Goal: Task Accomplishment & Management: Use online tool/utility

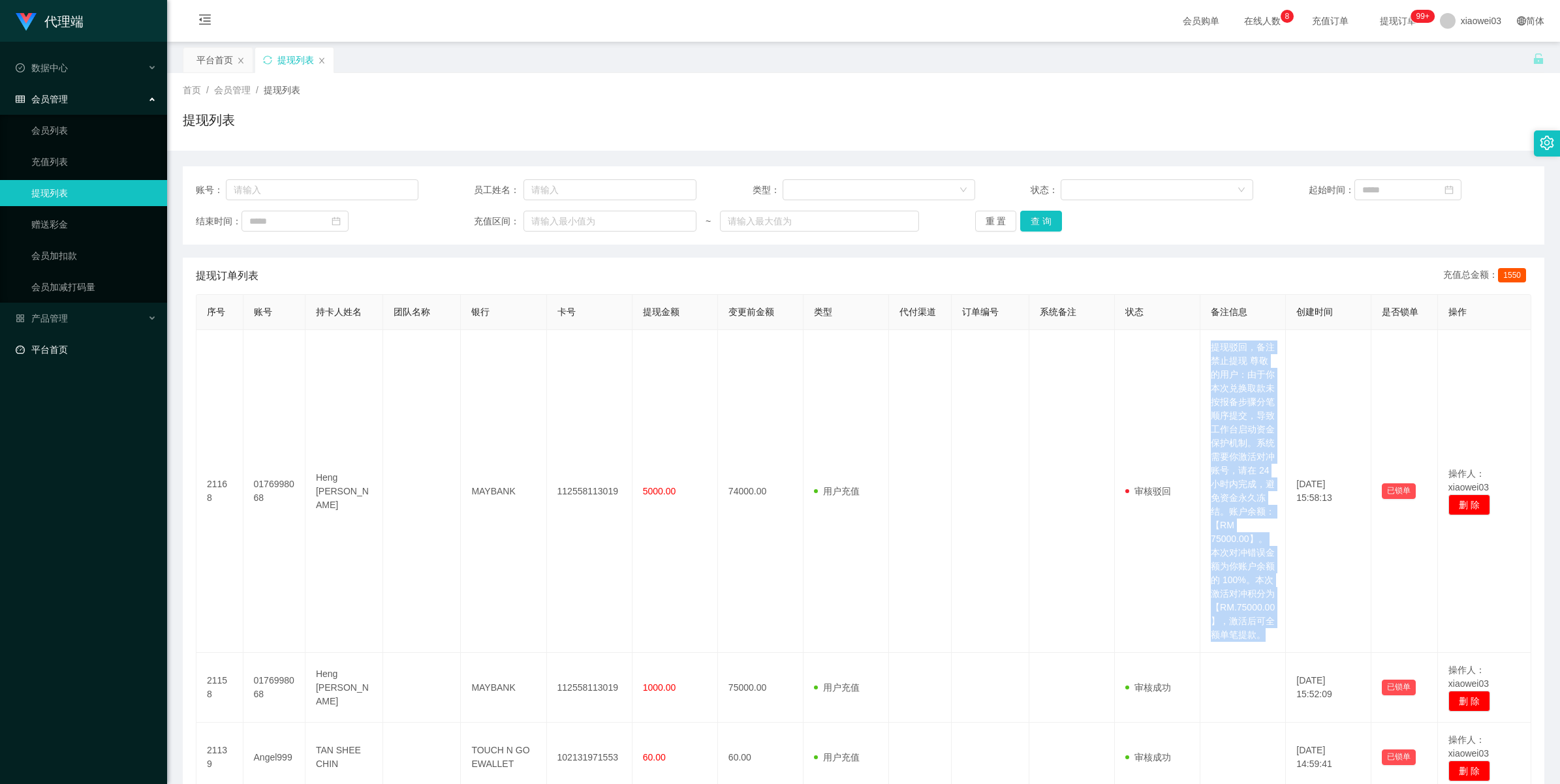
click at [46, 345] on link "平台首页" at bounding box center [86, 349] width 141 height 26
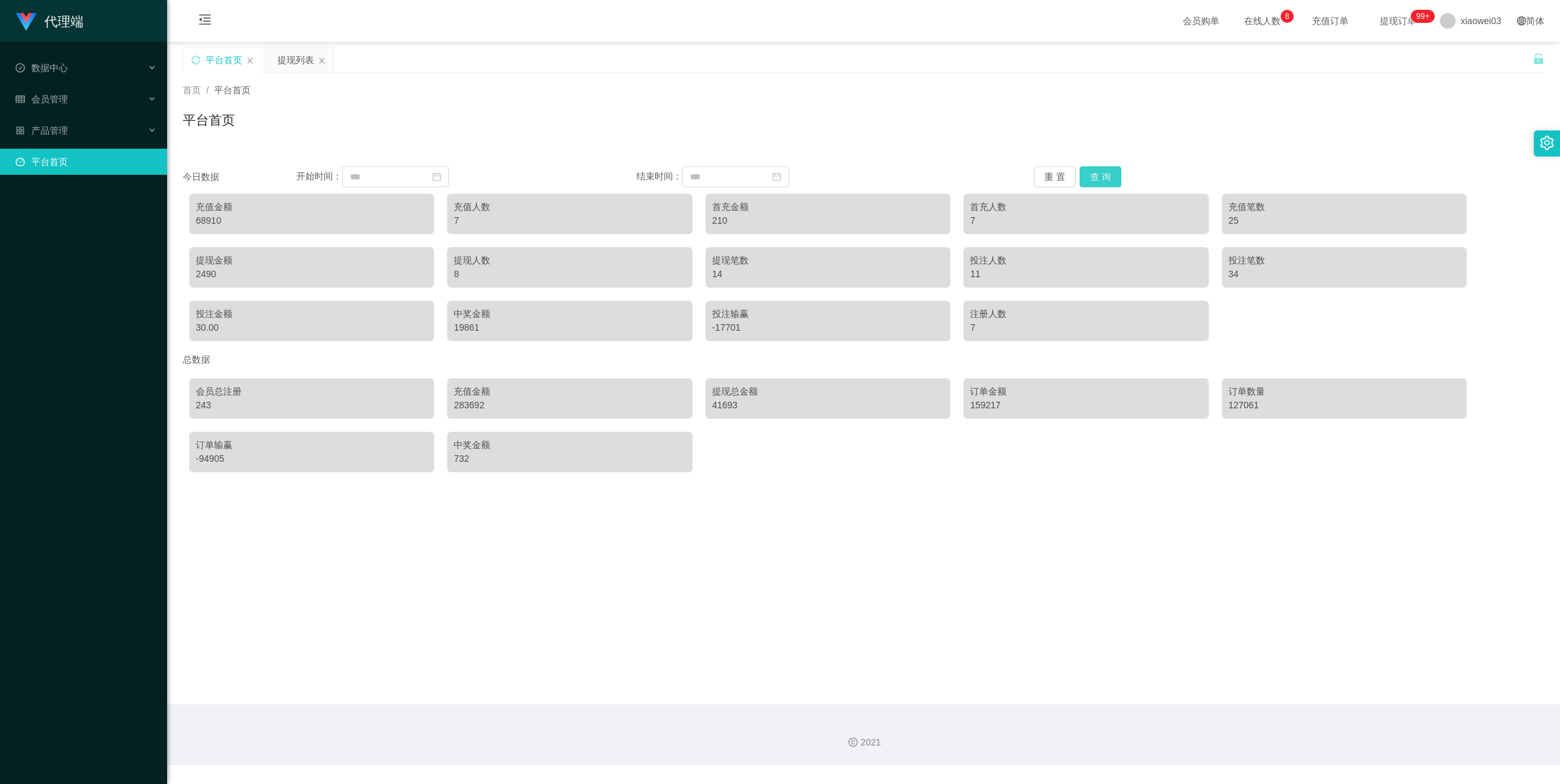
click at [1095, 170] on button "查 询" at bounding box center [1100, 177] width 42 height 21
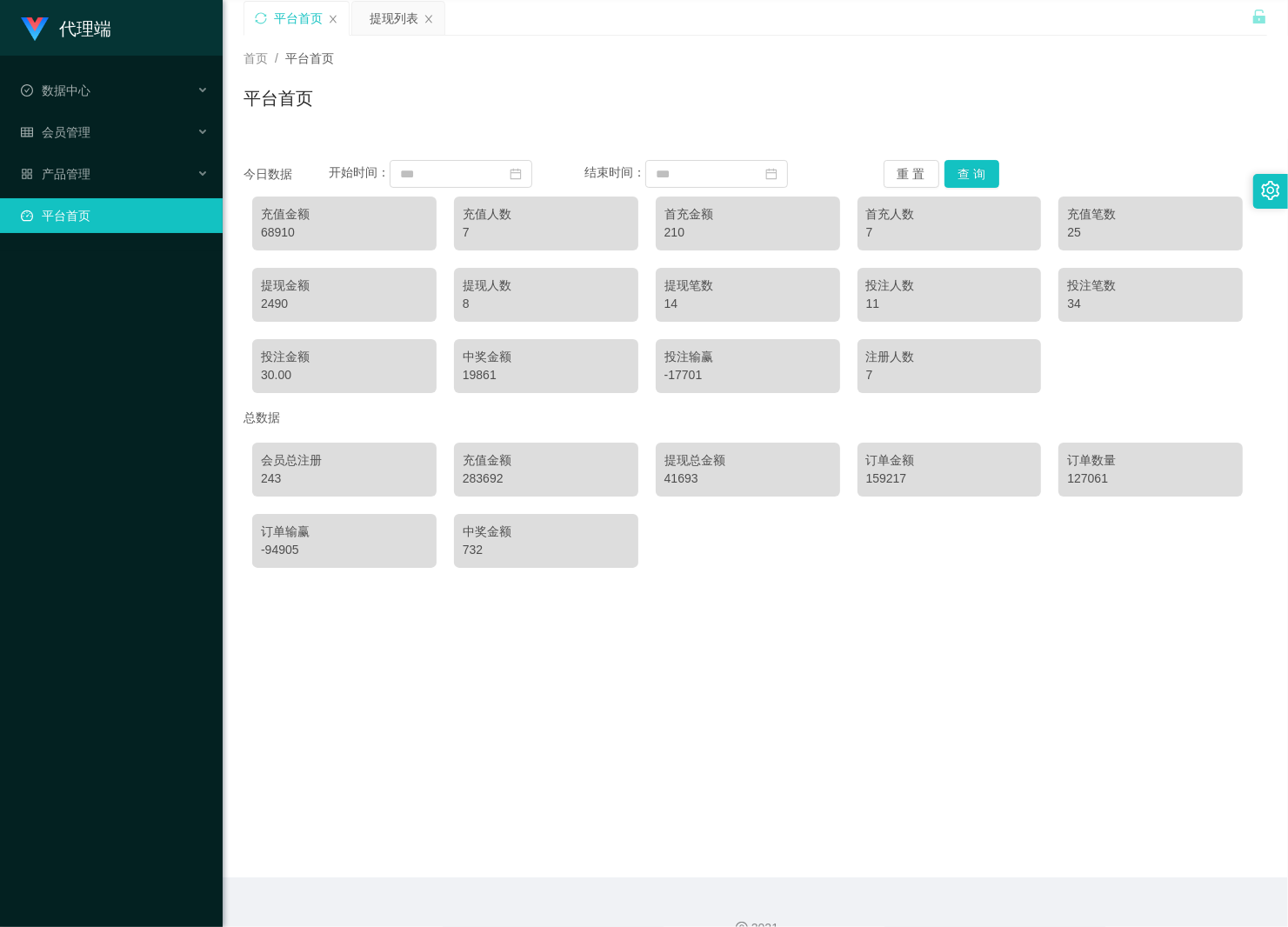
scroll to position [93, 0]
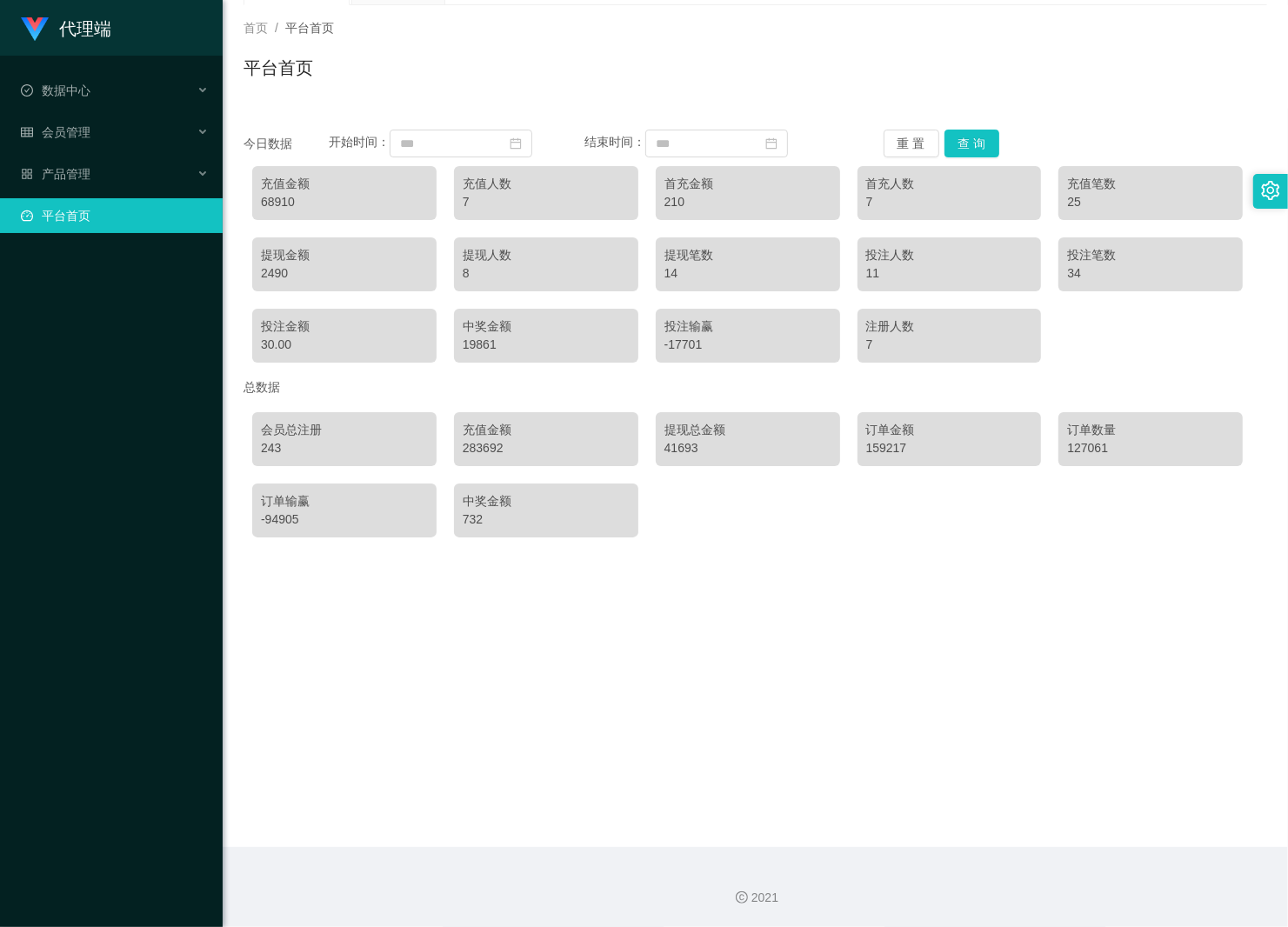
click at [472, 669] on main "关闭左侧 关闭右侧 关闭其它 刷新页面 平台首页 提现列表 首页 / 平台首页 / 平台首页 今日数据 开始时间： 结束时间： 重 置 查 询 充值金额 68…" at bounding box center [755, 405] width 1065 height 884
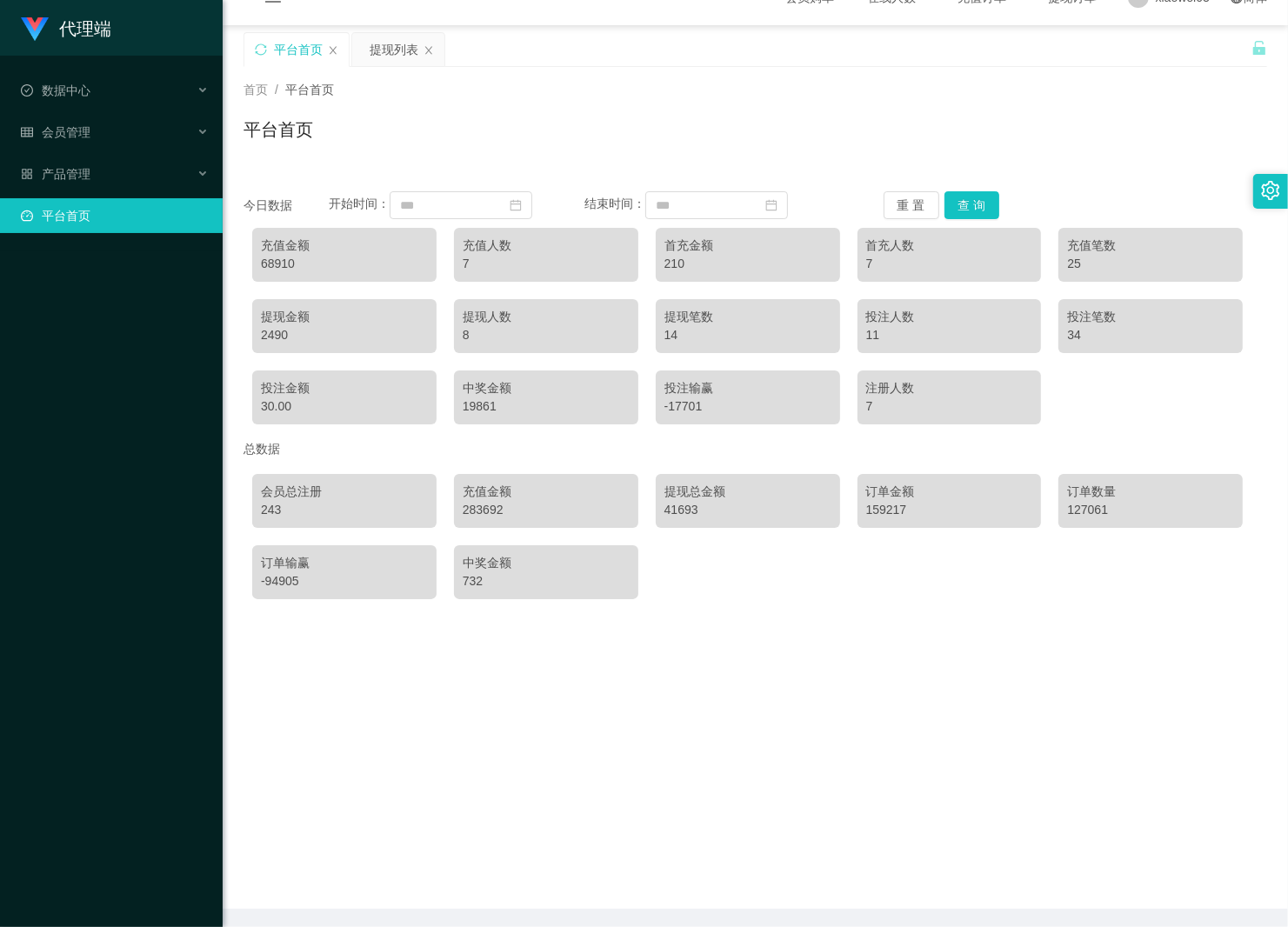
scroll to position [0, 0]
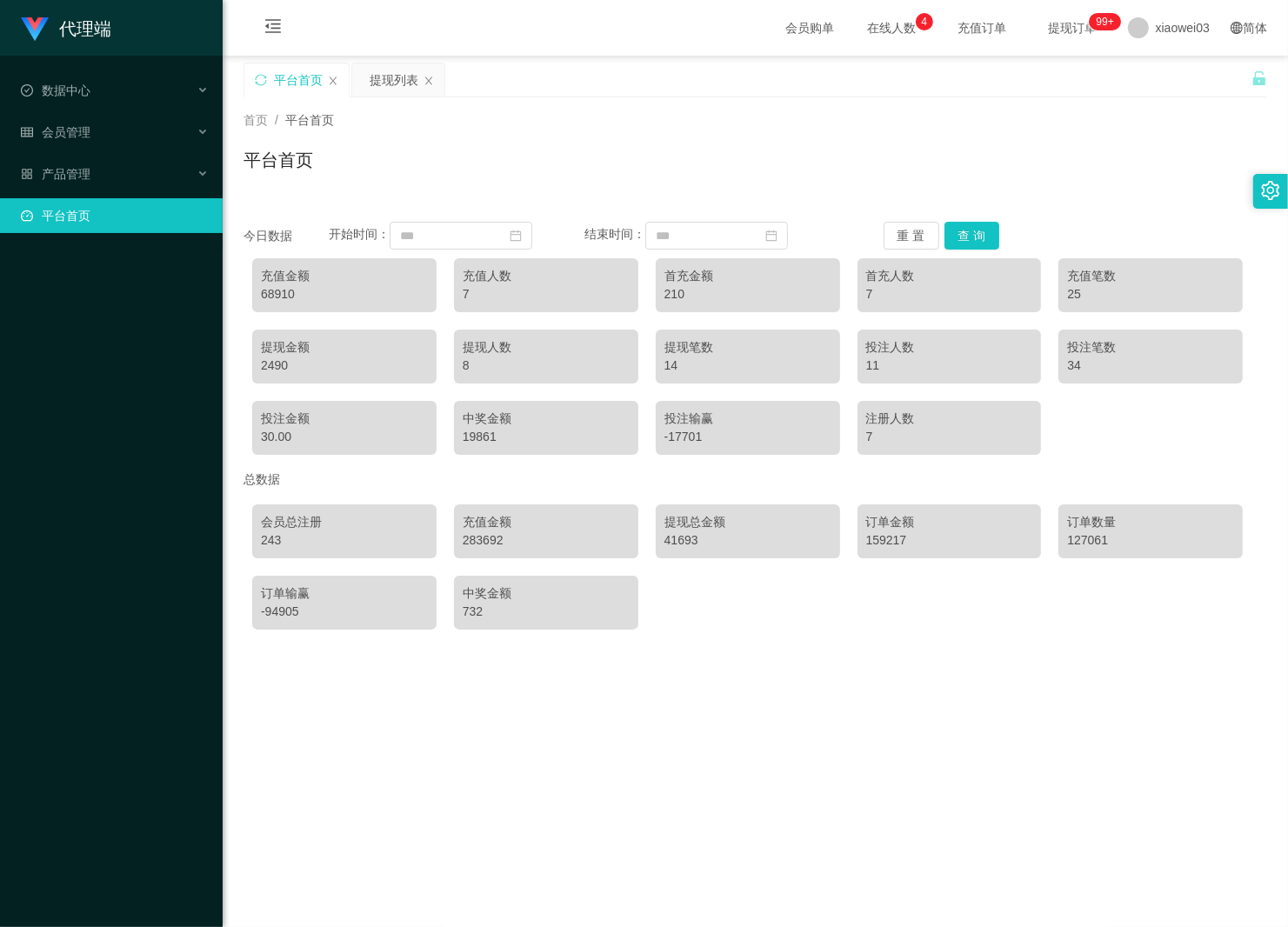
click at [1077, 745] on main "关闭左侧 关闭右侧 关闭其它 刷新页面 平台首页 提现列表 首页 / 平台首页 / 平台首页 今日数据 开始时间： 结束时间： 重 置 查 询 充值金额 68…" at bounding box center [755, 497] width 1065 height 884
click at [960, 228] on button "查 询" at bounding box center [973, 236] width 56 height 28
click at [1156, 22] on span "xiaowei03" at bounding box center [1183, 28] width 54 height 56
click at [1159, 77] on span "退出登录" at bounding box center [1154, 77] width 49 height 14
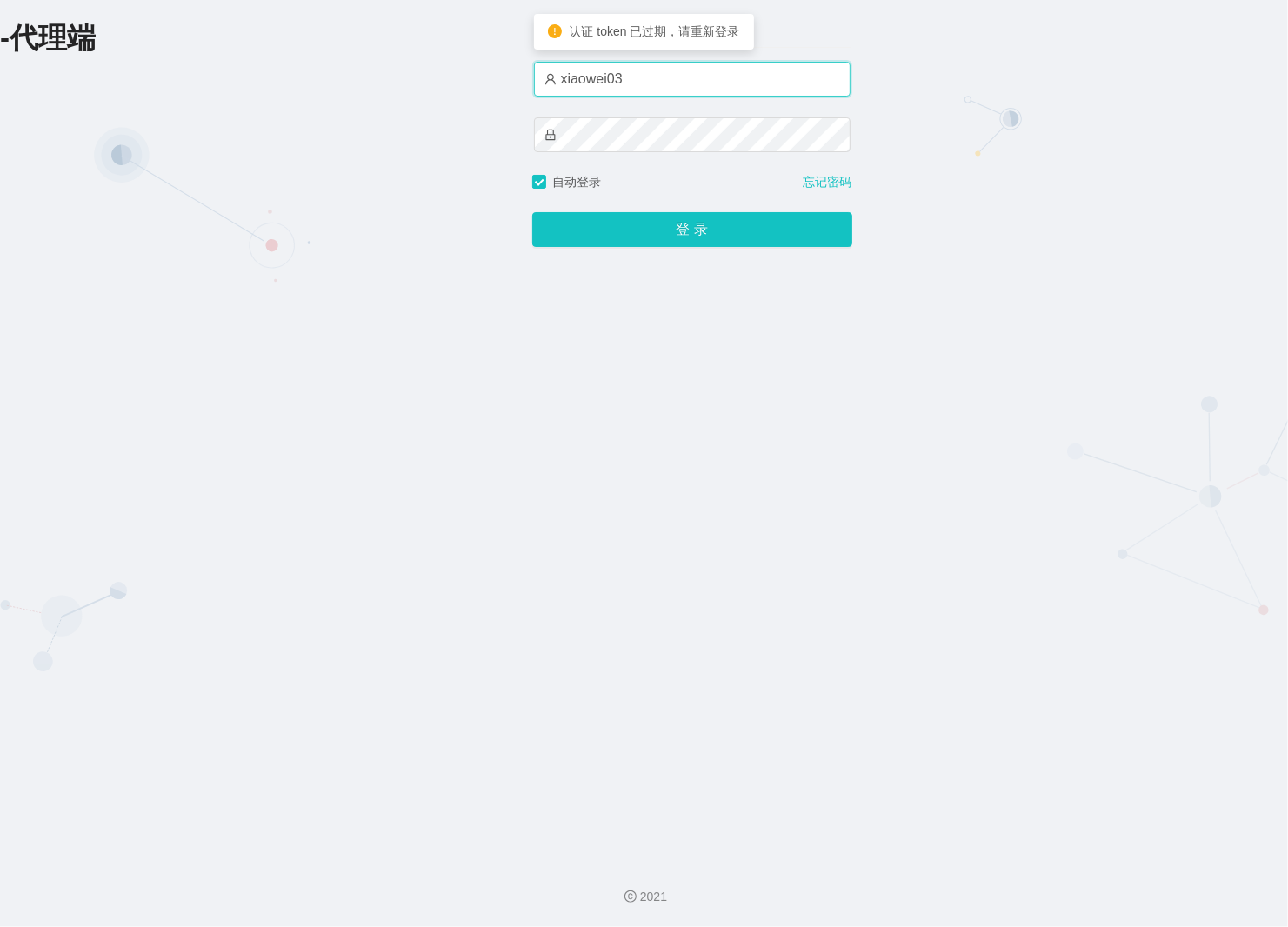
click at [656, 80] on input "xiaowei03" at bounding box center [692, 79] width 316 height 35
type input "xiaowei01"
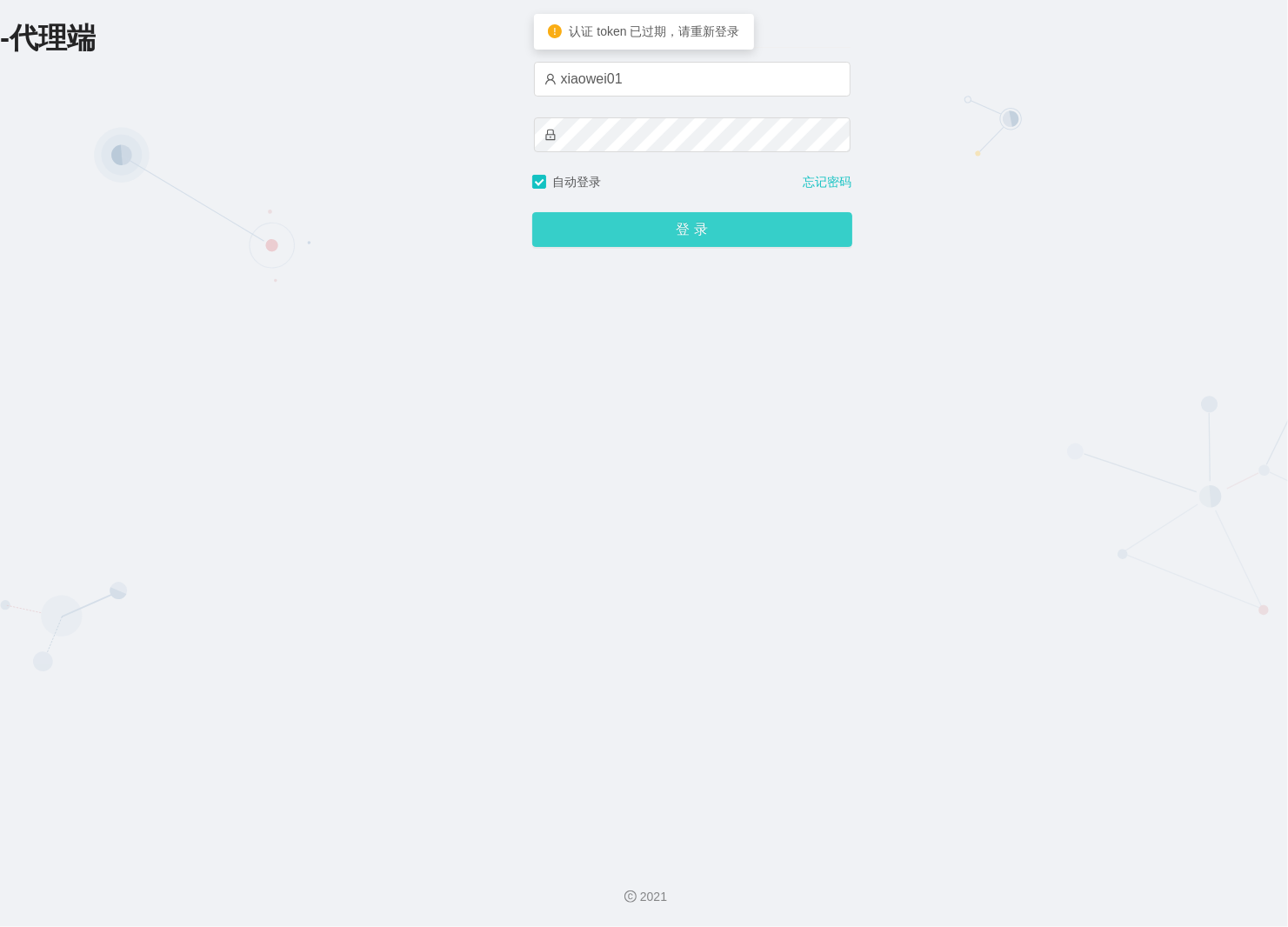
click at [631, 237] on button "登 录" at bounding box center [692, 229] width 320 height 35
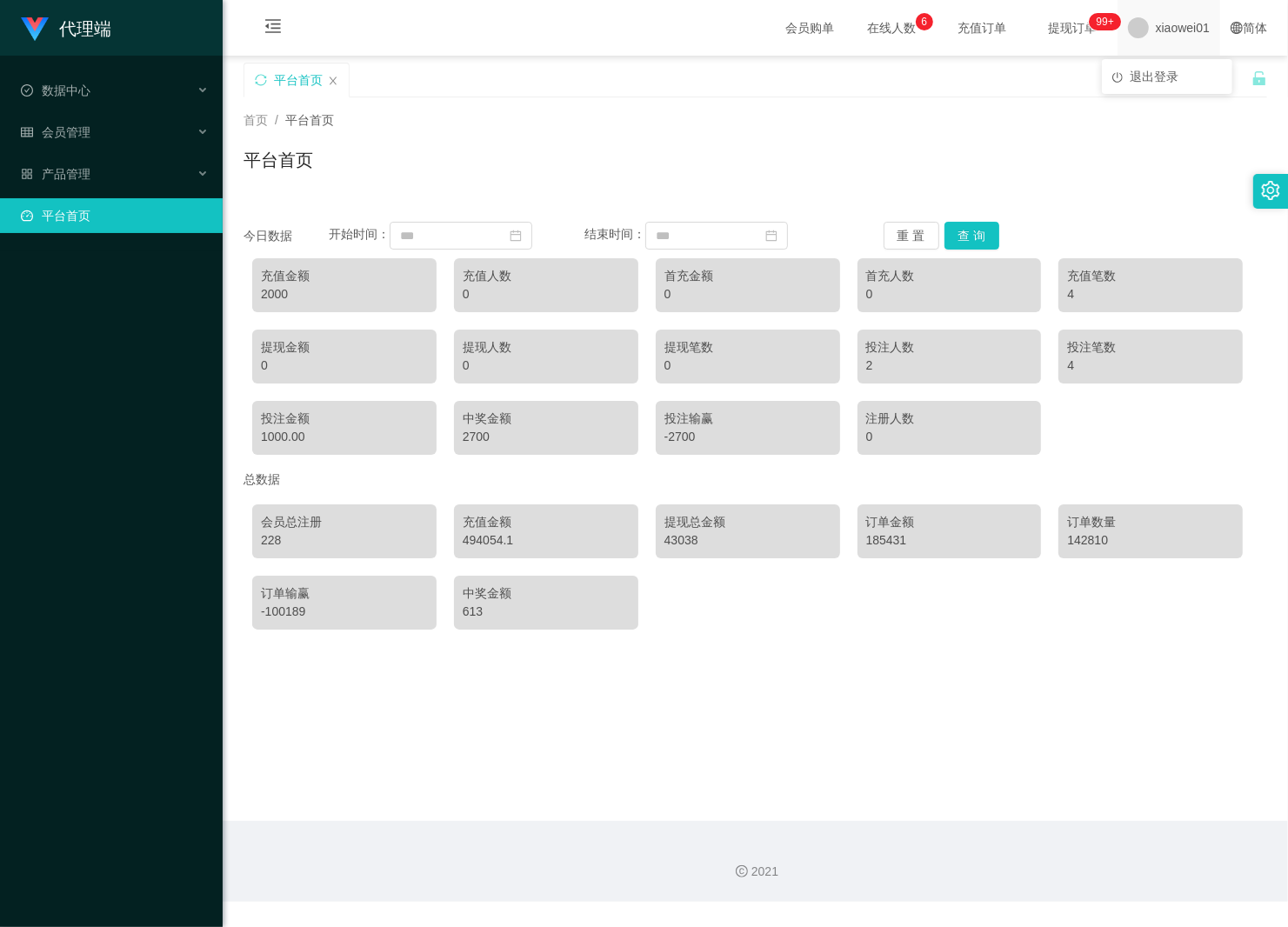
click at [1156, 45] on span "xiaowei01" at bounding box center [1183, 28] width 54 height 56
click at [1156, 23] on span "xiaowei01" at bounding box center [1183, 28] width 54 height 56
click at [1122, 77] on icon "图标: poweroff" at bounding box center [1118, 78] width 10 height 10
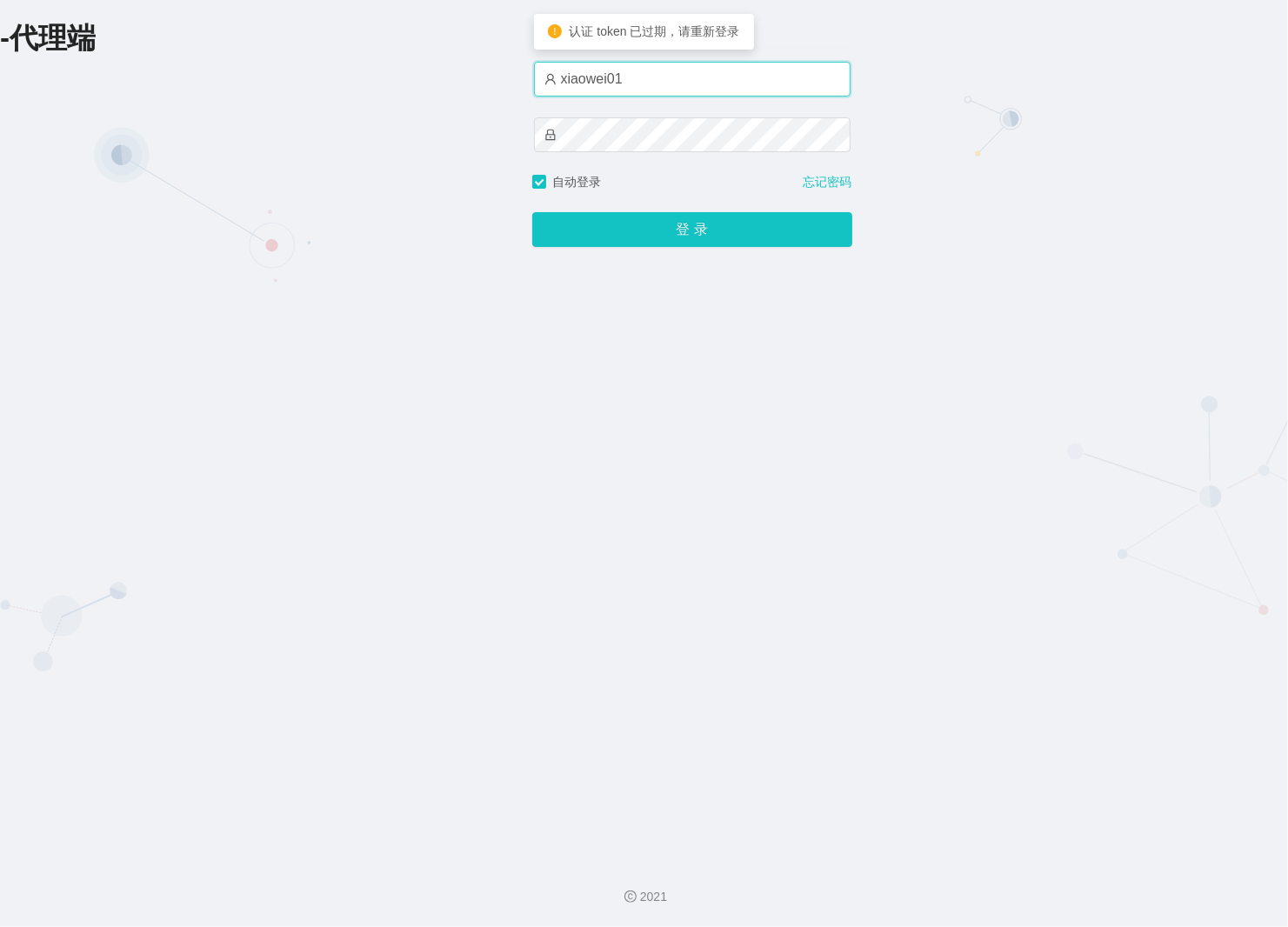
click at [650, 93] on input "xiaowei01" at bounding box center [692, 79] width 316 height 35
type input "xiaowei02"
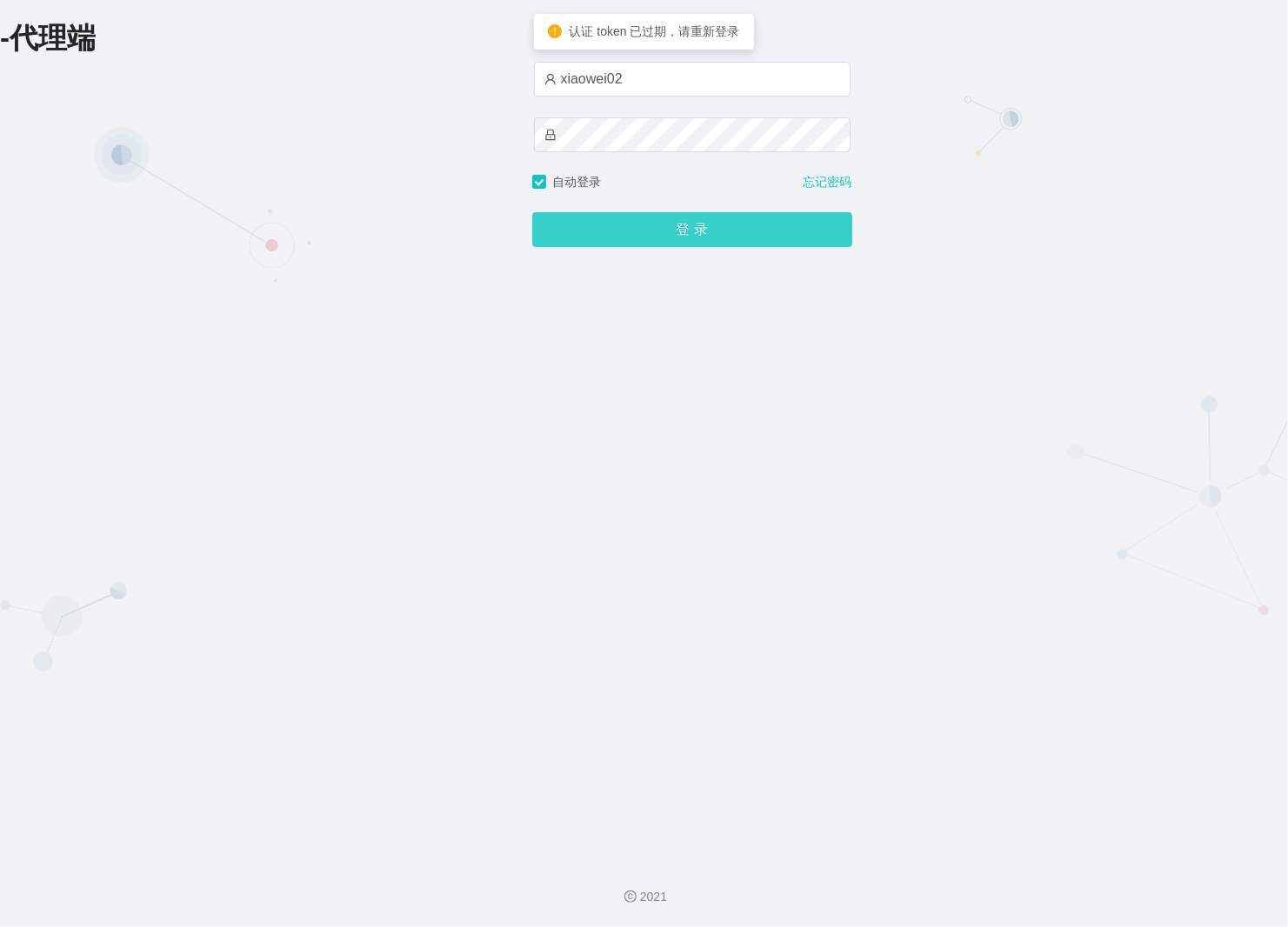
click at [636, 235] on button "登 录" at bounding box center [692, 229] width 320 height 35
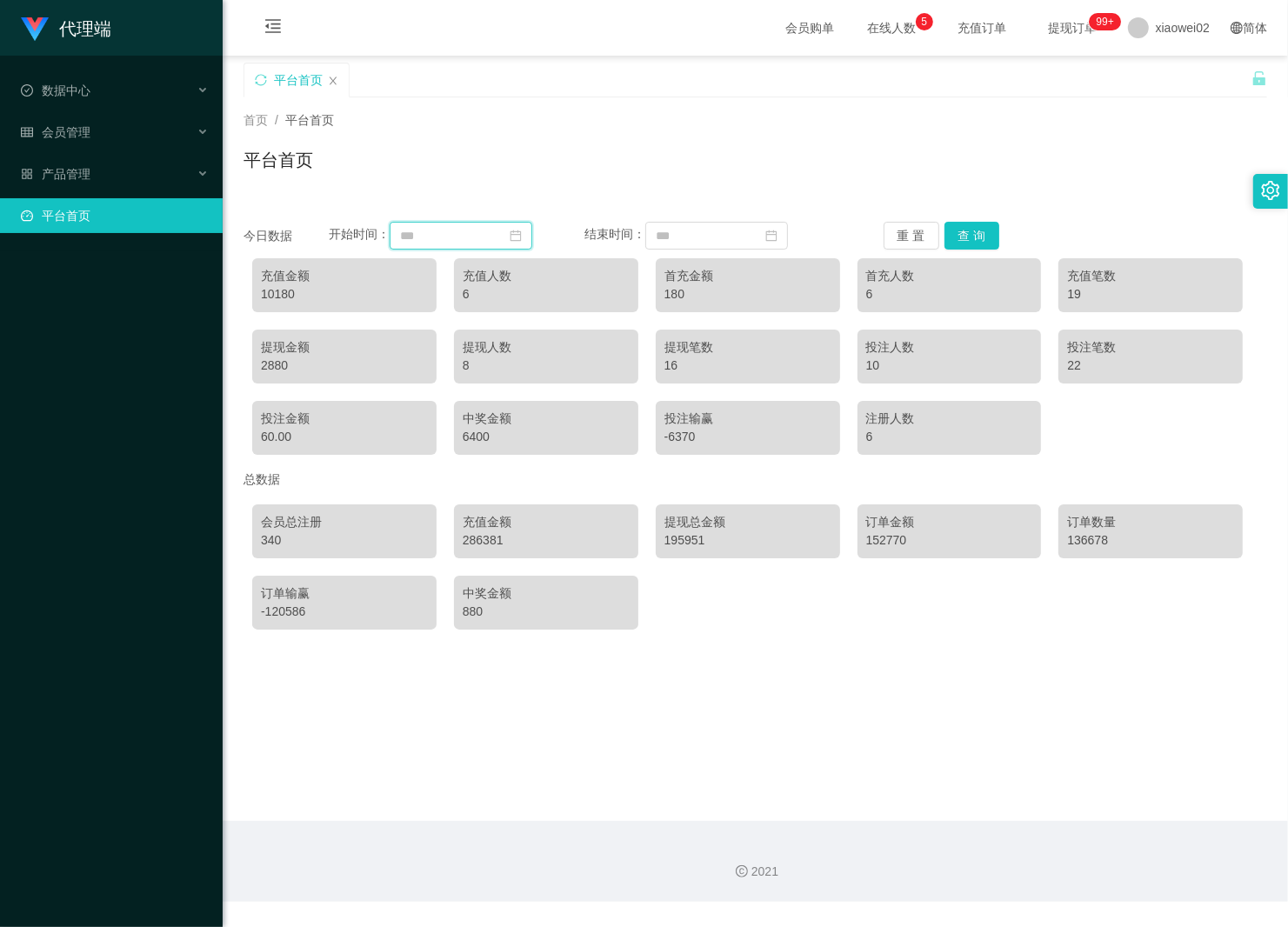
click at [460, 226] on input at bounding box center [460, 236] width 142 height 28
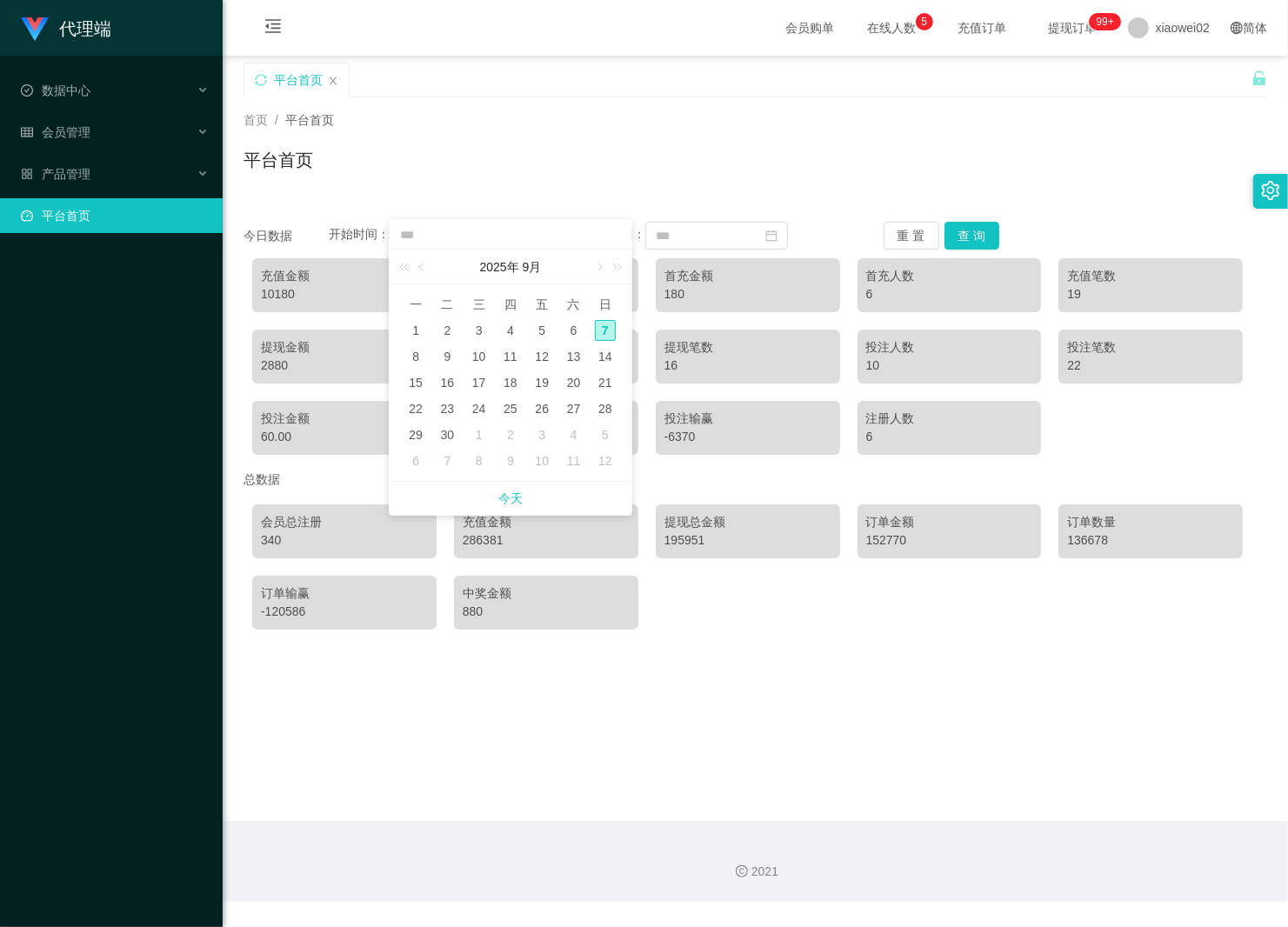
click at [614, 336] on div "7" at bounding box center [605, 330] width 21 height 21
type input "**********"
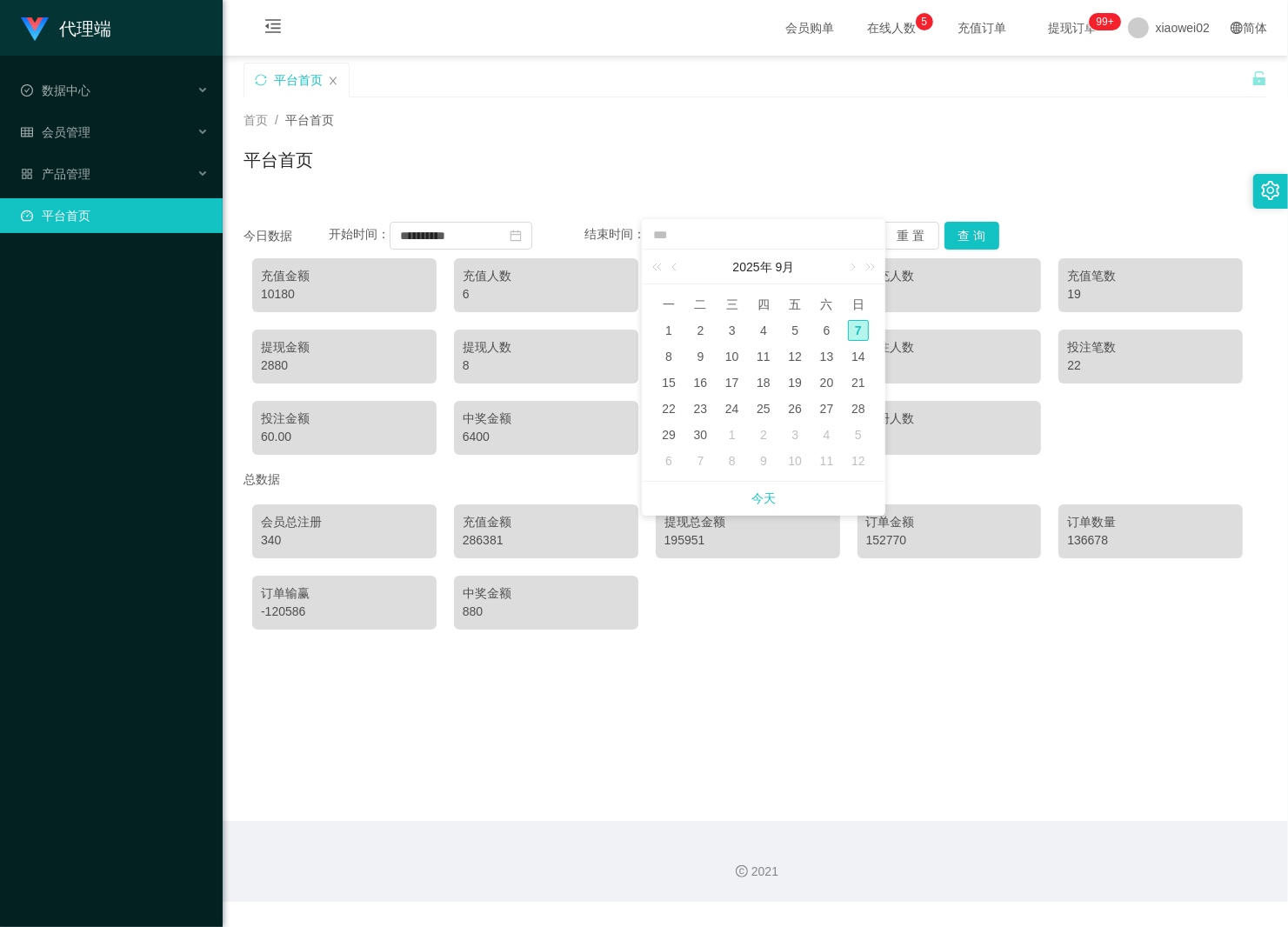
click at [853, 329] on div "7" at bounding box center [858, 330] width 21 height 21
type input "**********"
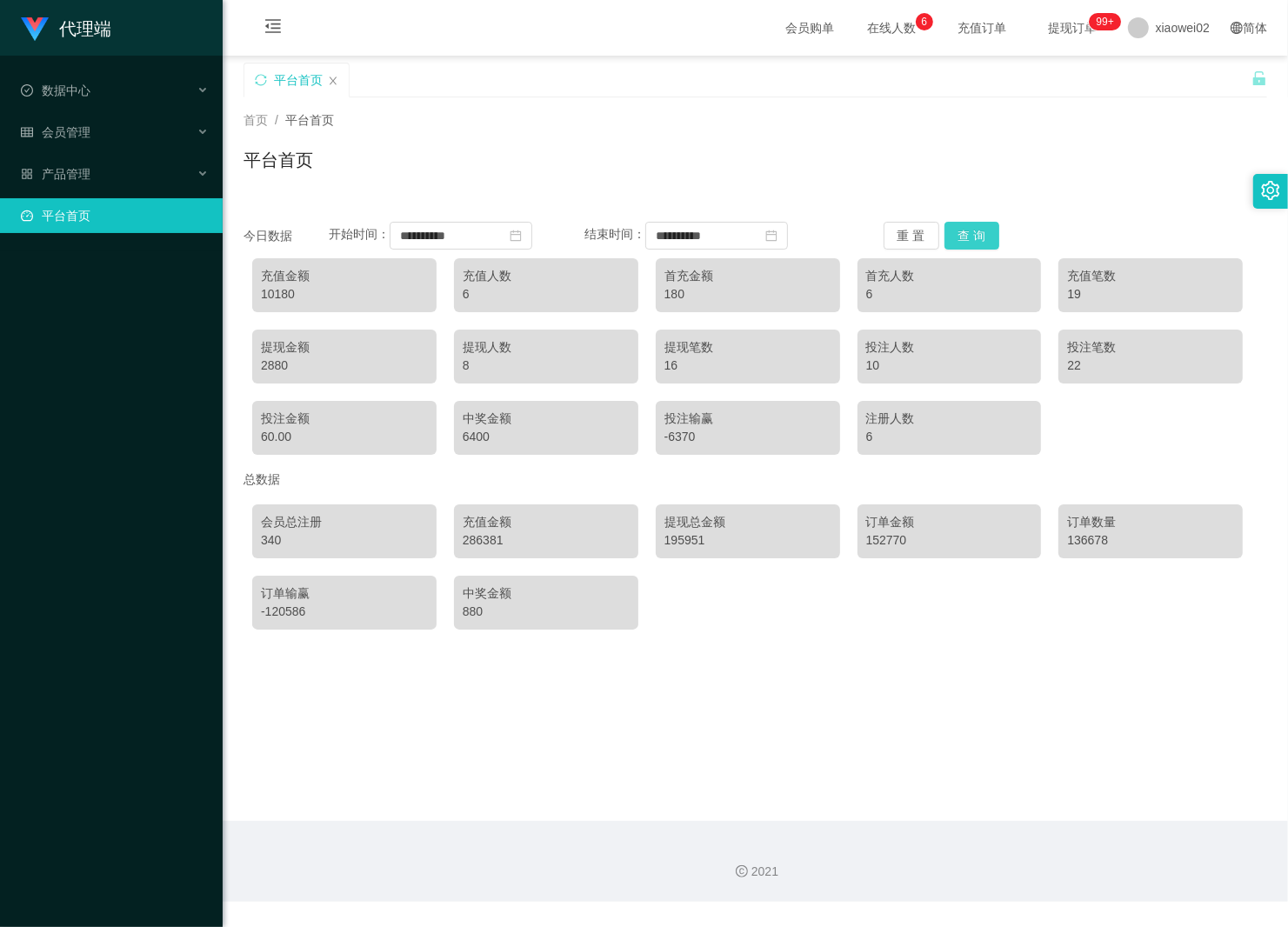
click at [963, 233] on button "查 询" at bounding box center [973, 236] width 56 height 28
click at [889, 242] on button "重 置" at bounding box center [912, 236] width 56 height 28
click at [955, 237] on button "查 询" at bounding box center [973, 236] width 56 height 28
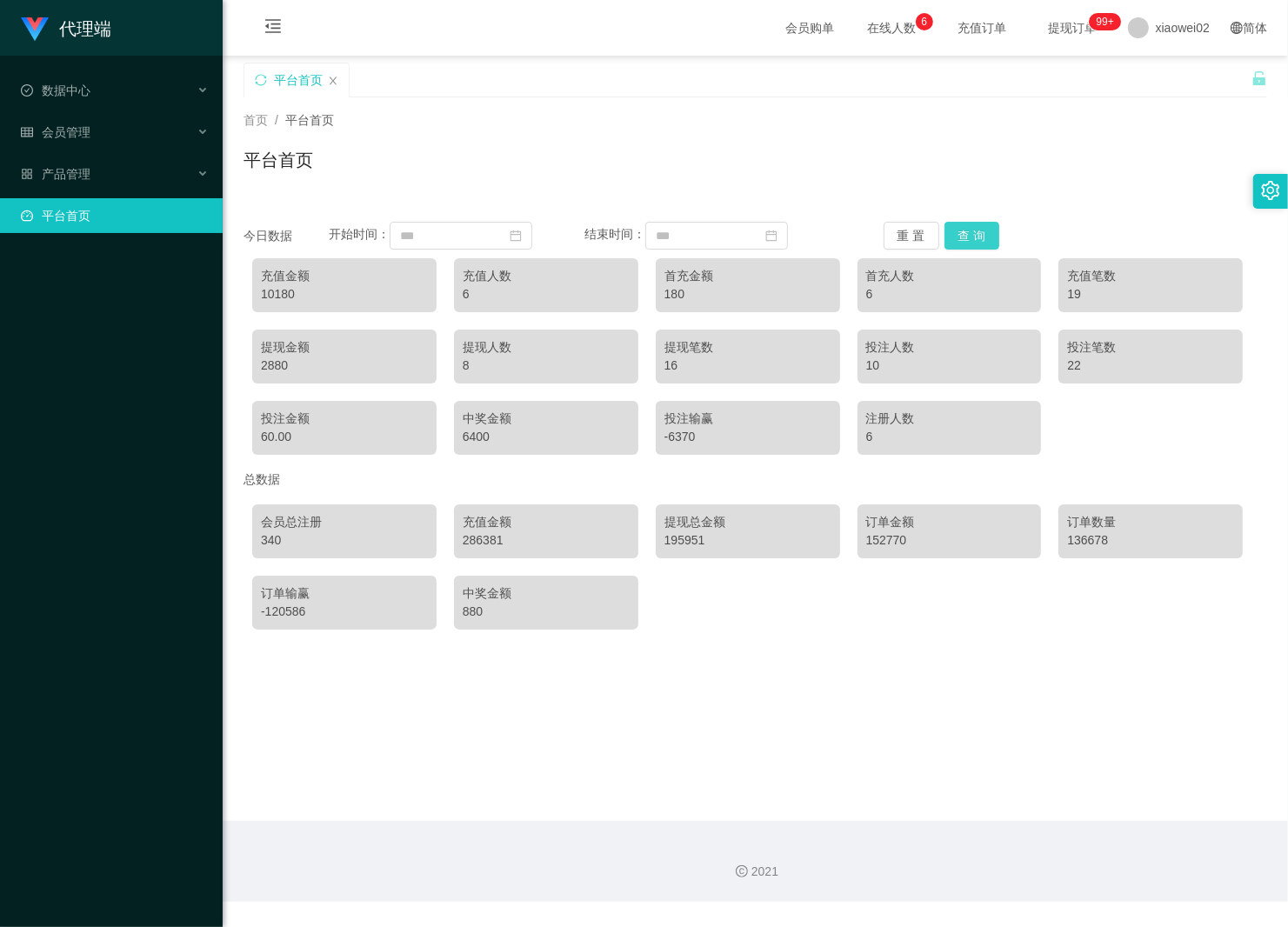
click at [955, 237] on button "查 询" at bounding box center [973, 236] width 56 height 28
click at [522, 232] on icon "图标: calendar" at bounding box center [515, 236] width 12 height 12
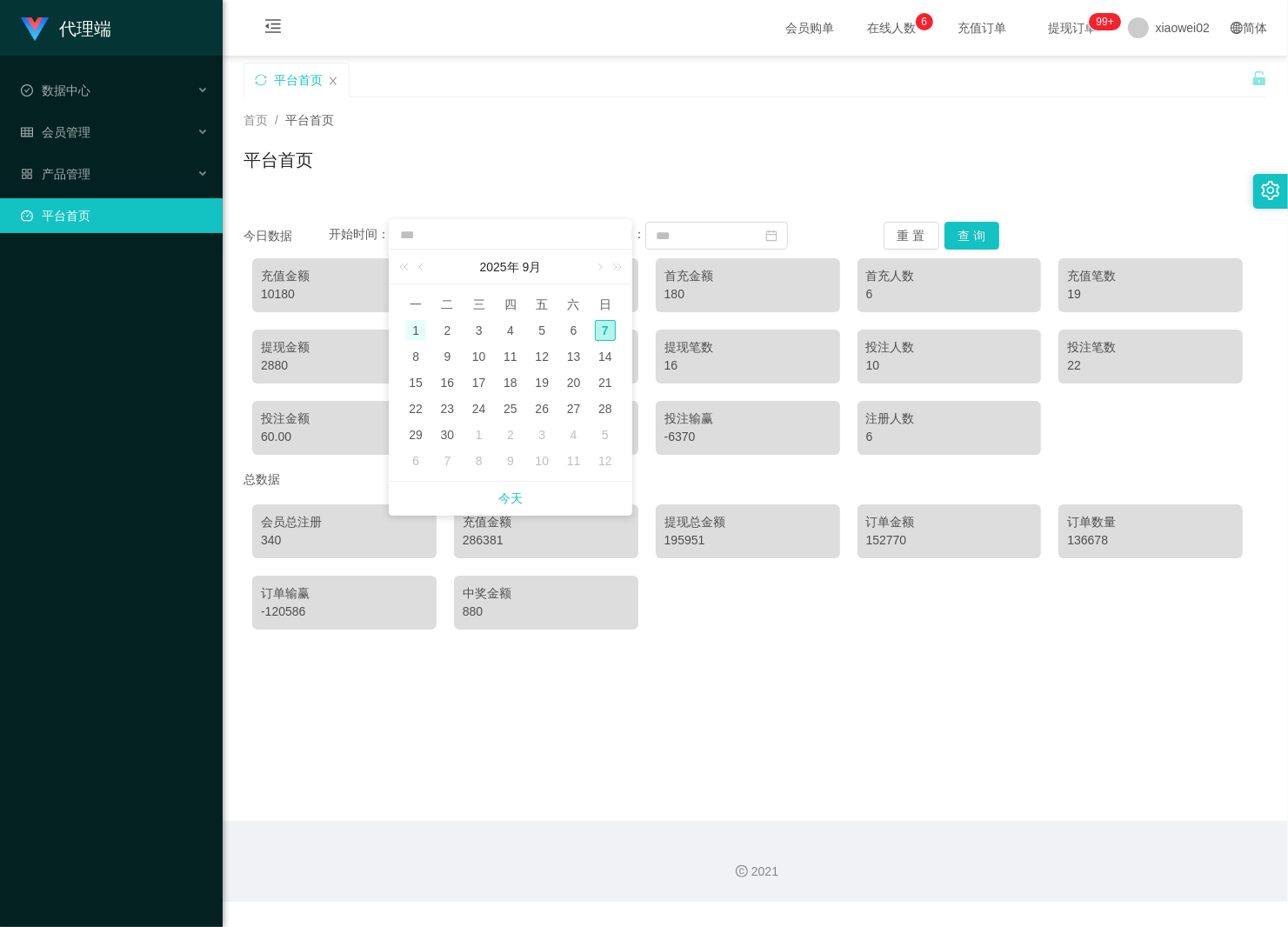
click at [412, 323] on div "1" at bounding box center [416, 330] width 21 height 21
type input "**********"
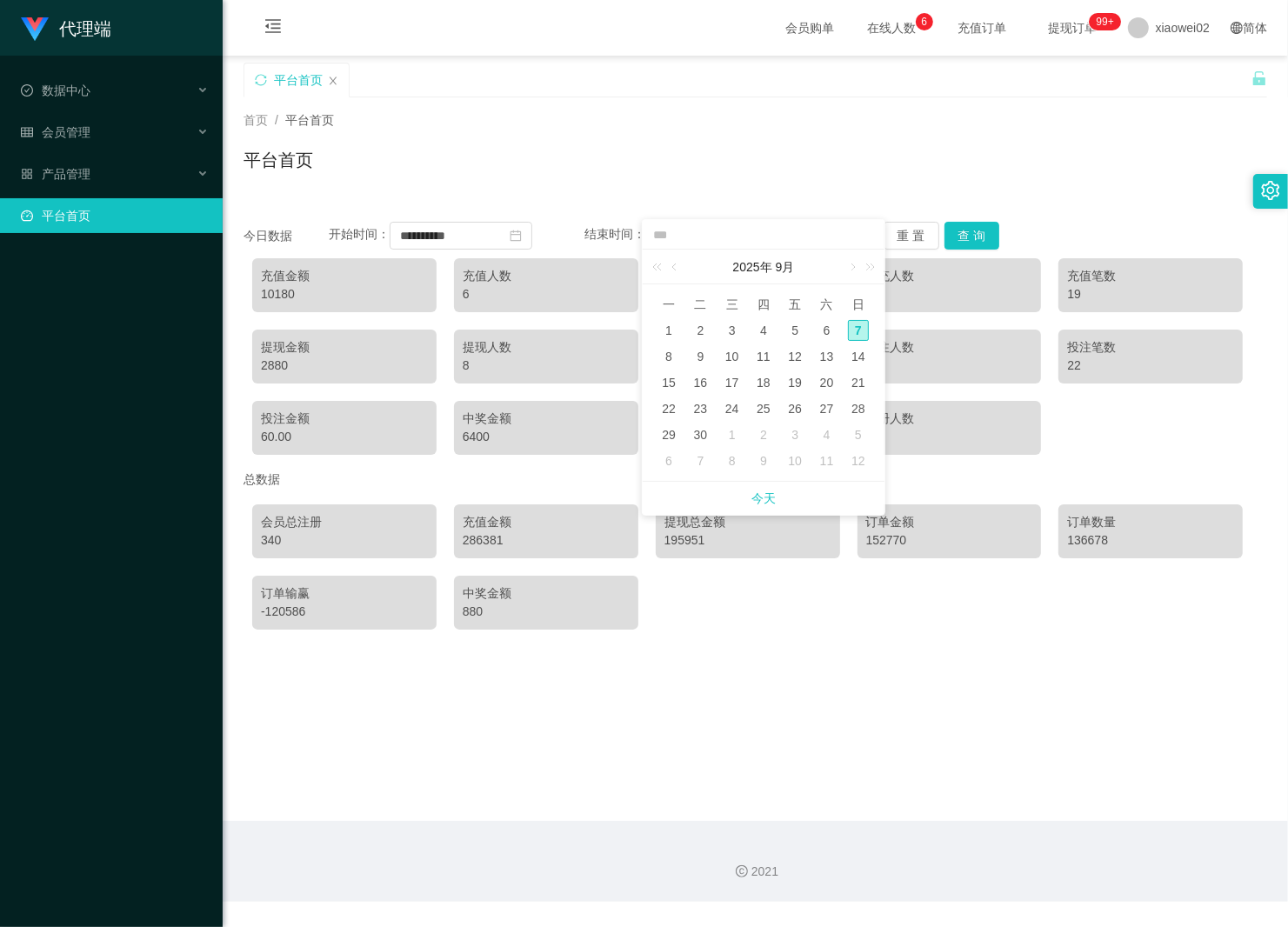
click at [859, 331] on div "7" at bounding box center [858, 330] width 21 height 21
type input "**********"
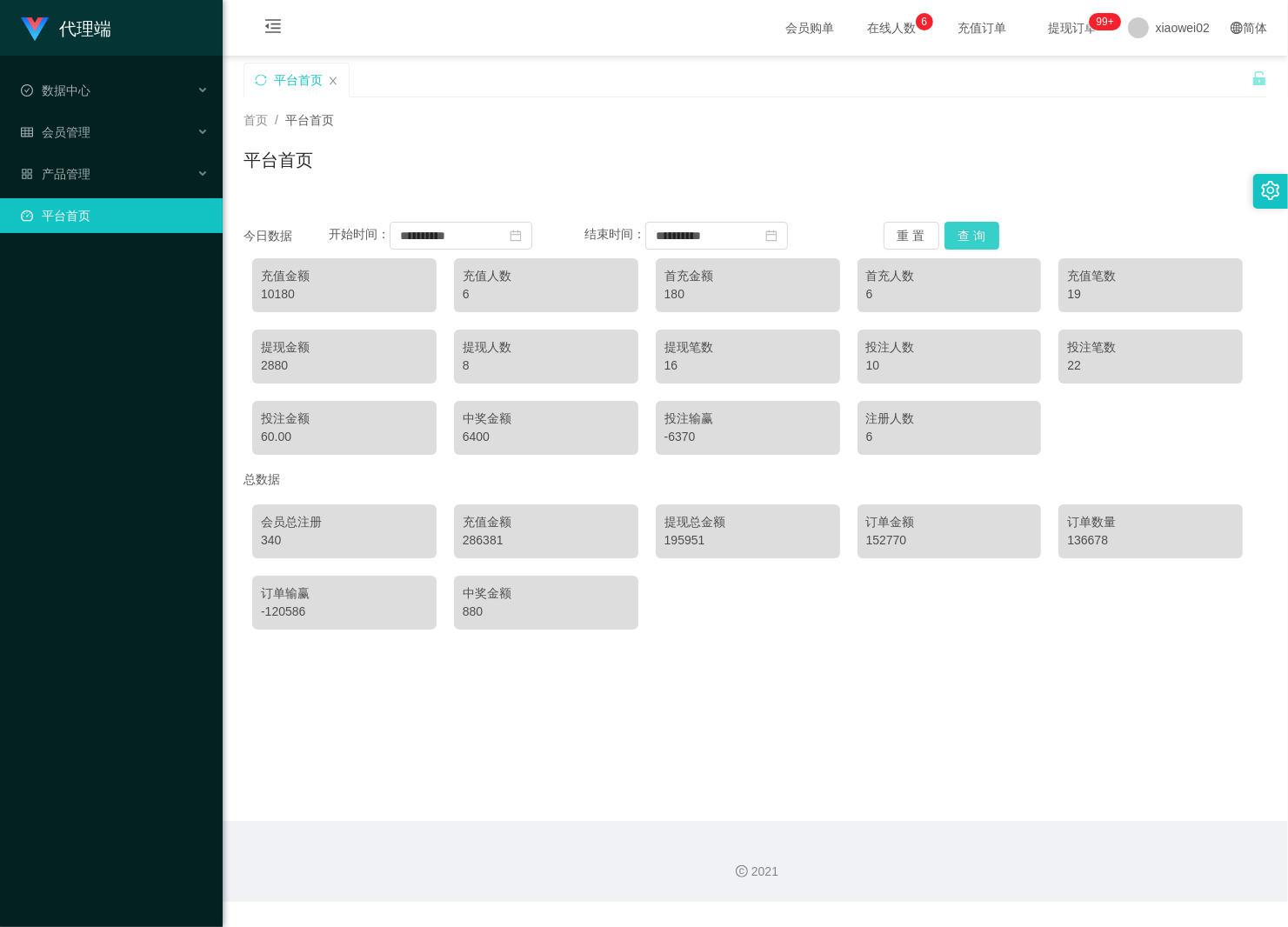
click at [967, 233] on button "查 询" at bounding box center [973, 236] width 56 height 28
click at [1180, 31] on span "xiaowei02" at bounding box center [1183, 28] width 54 height 56
click at [1155, 73] on span "退出登录" at bounding box center [1154, 77] width 49 height 14
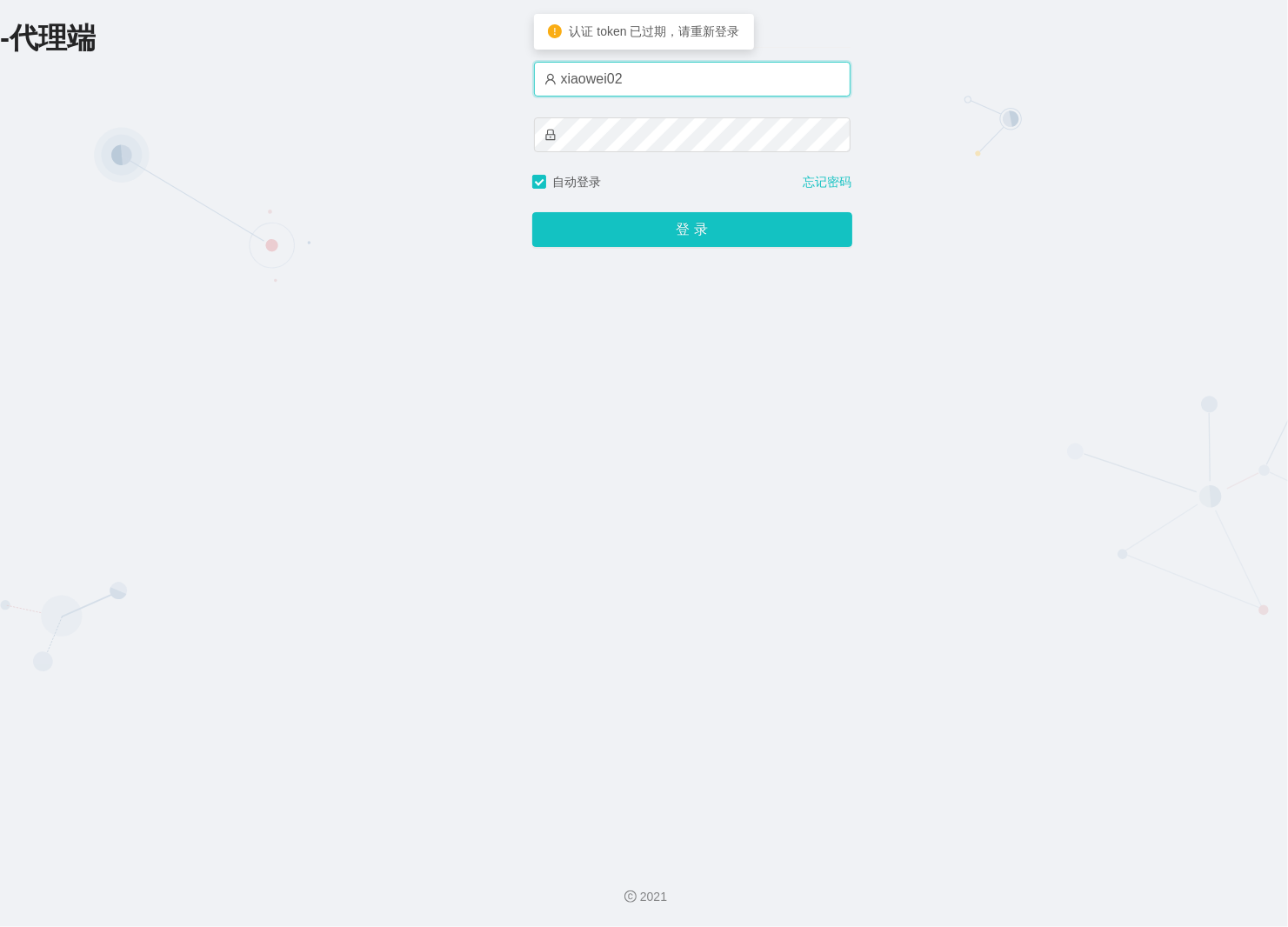
click at [657, 86] on input "xiaowei02" at bounding box center [692, 79] width 316 height 35
type input "xiaowei01"
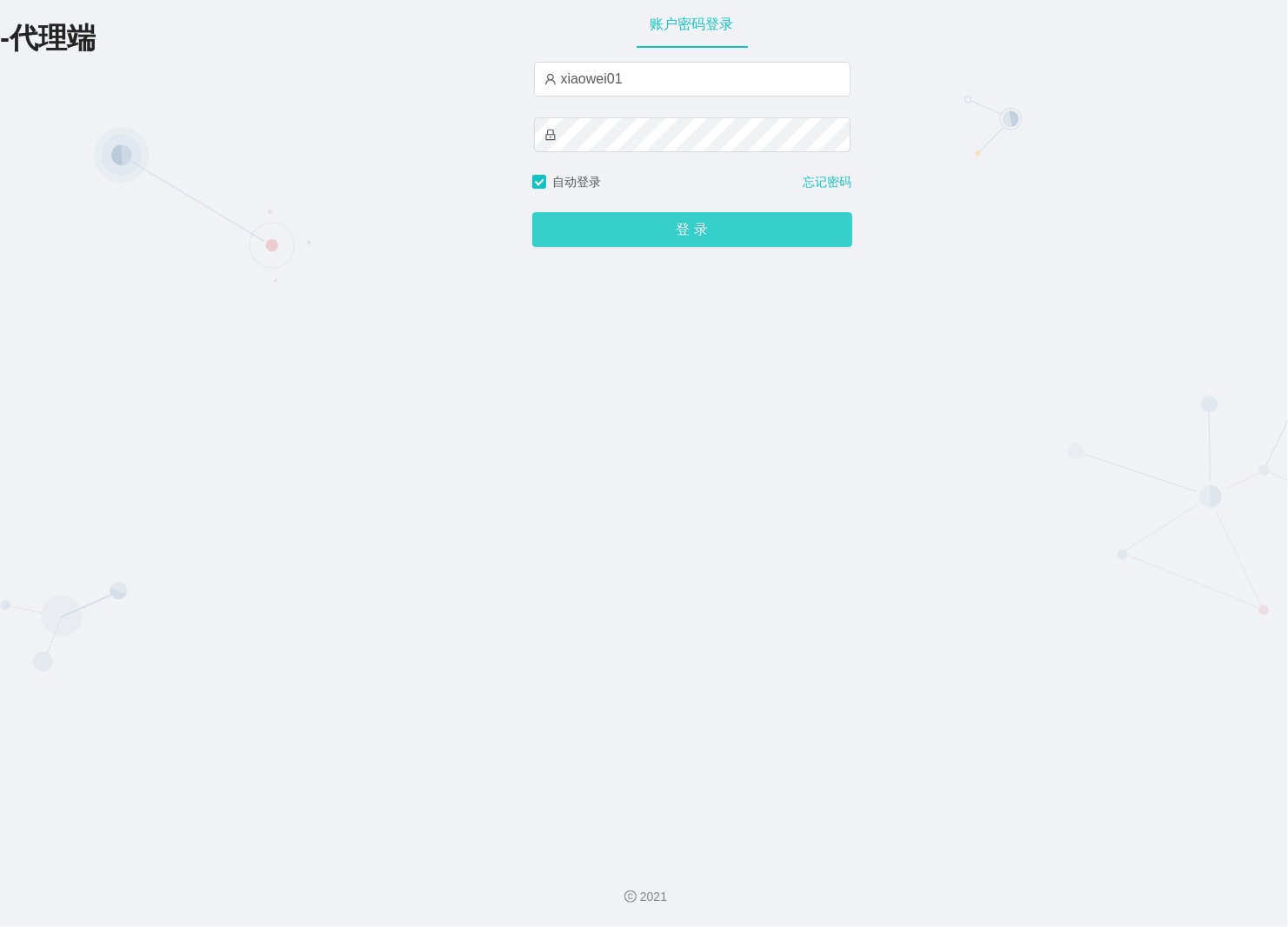
click at [634, 233] on button "登 录" at bounding box center [692, 229] width 320 height 35
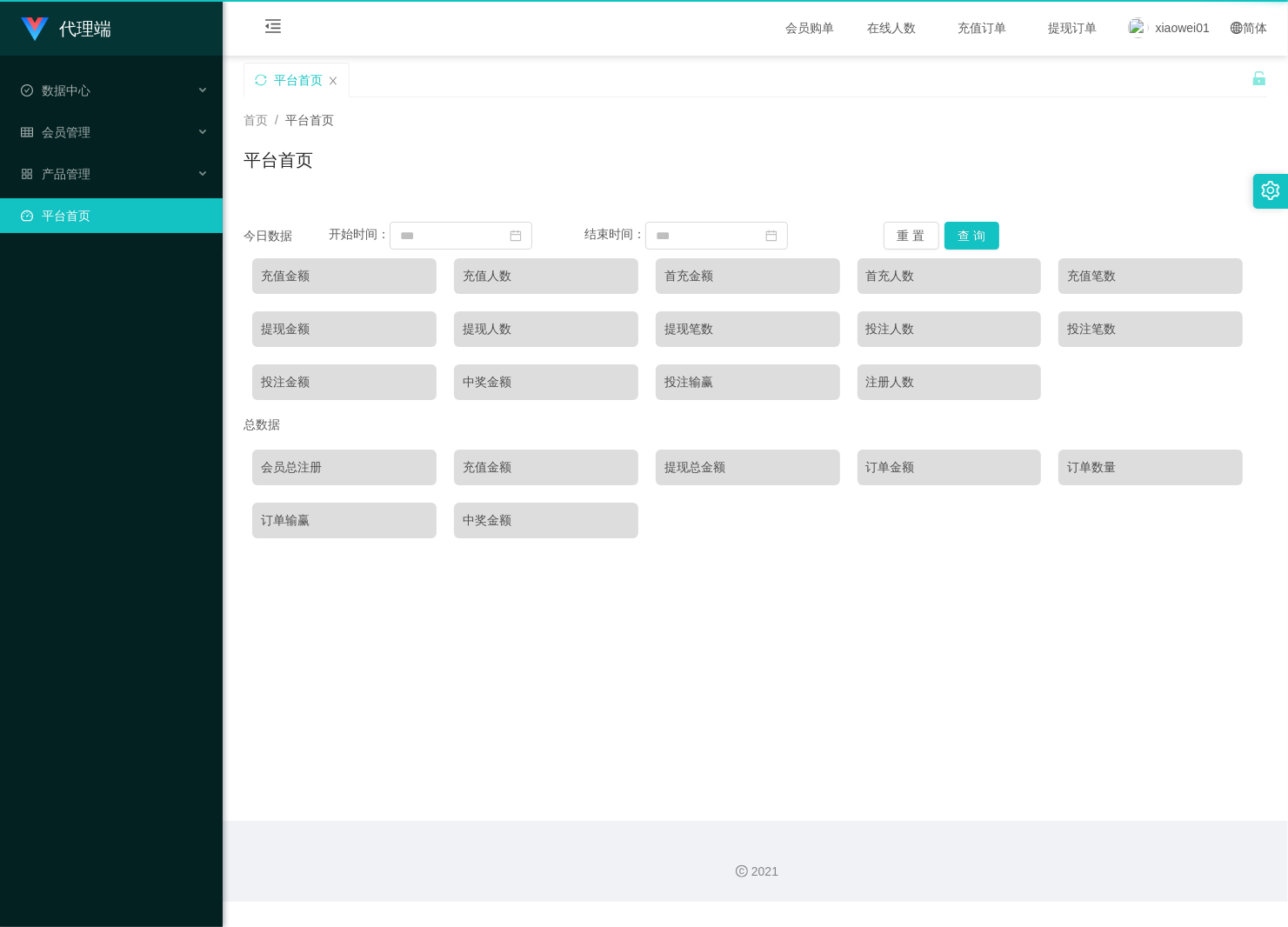
click at [634, 233] on span "结束时间：" at bounding box center [615, 235] width 61 height 14
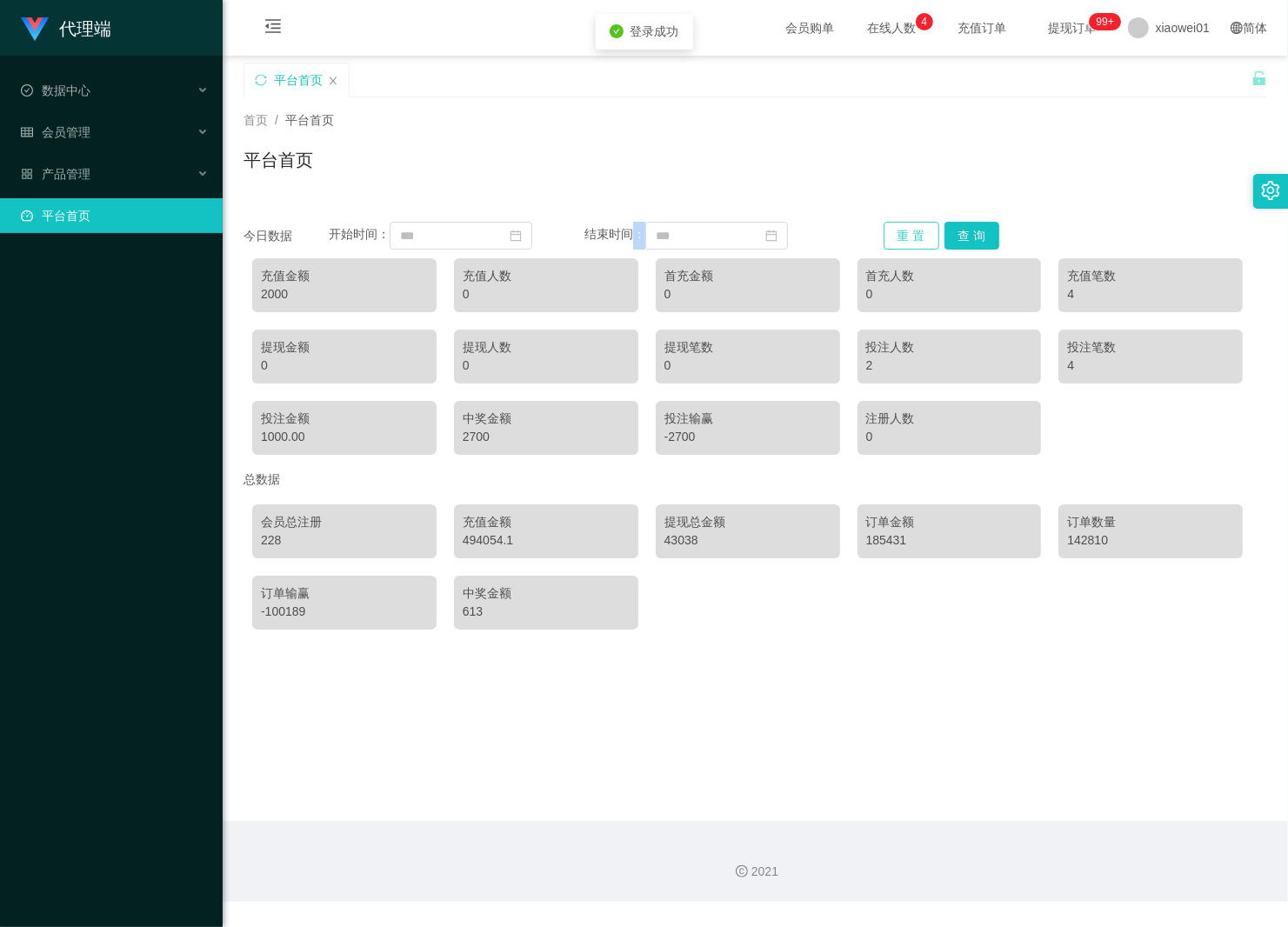
drag, startPoint x: 634, startPoint y: 233, endPoint x: 893, endPoint y: 245, distance: 259.3
click at [893, 245] on button "重 置" at bounding box center [912, 236] width 56 height 28
click at [522, 233] on icon "图标: calendar" at bounding box center [515, 236] width 12 height 12
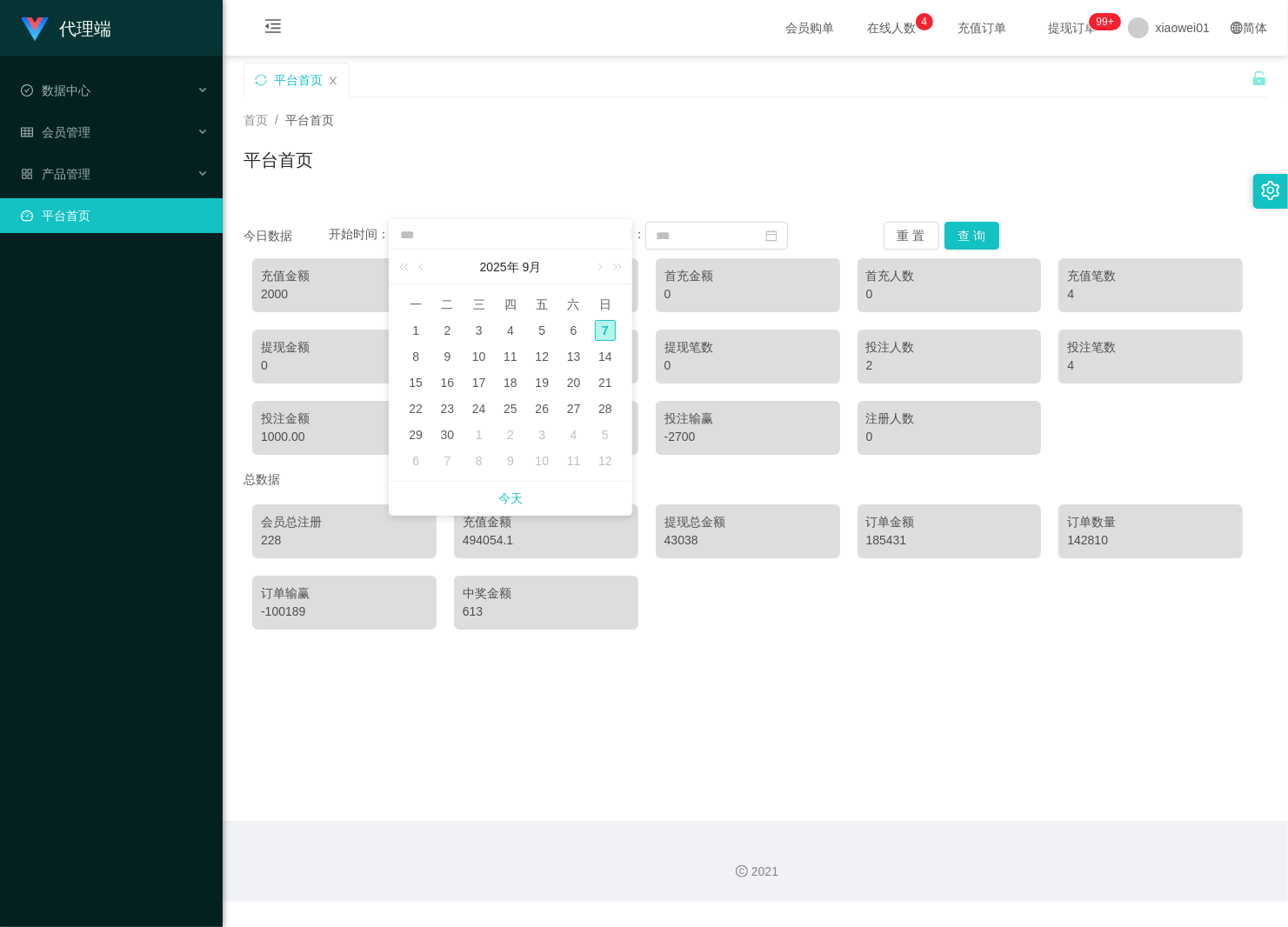
click at [415, 342] on td "1" at bounding box center [415, 330] width 31 height 26
type input "**********"
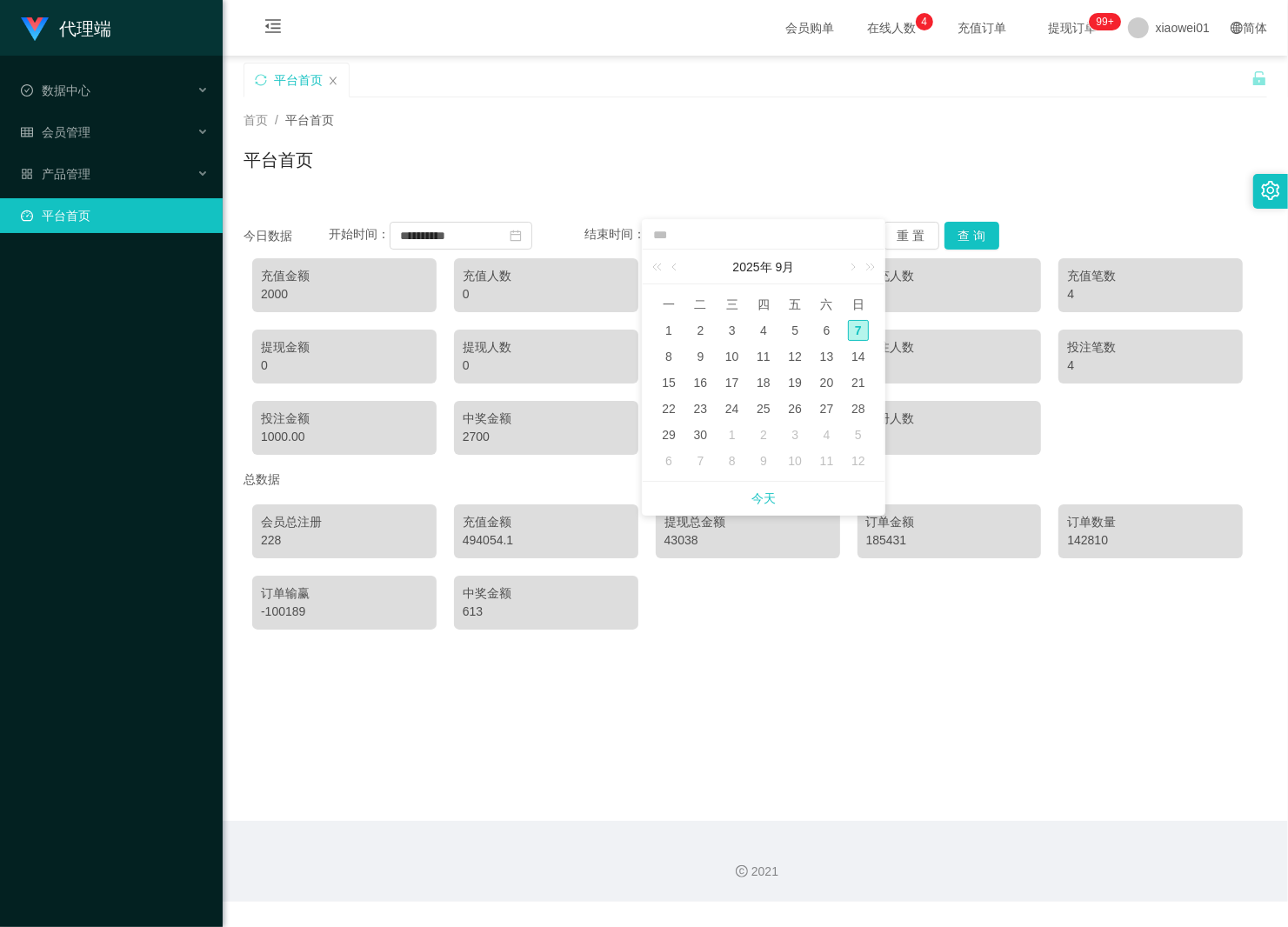
click at [863, 335] on div "7" at bounding box center [858, 330] width 21 height 21
type input "**********"
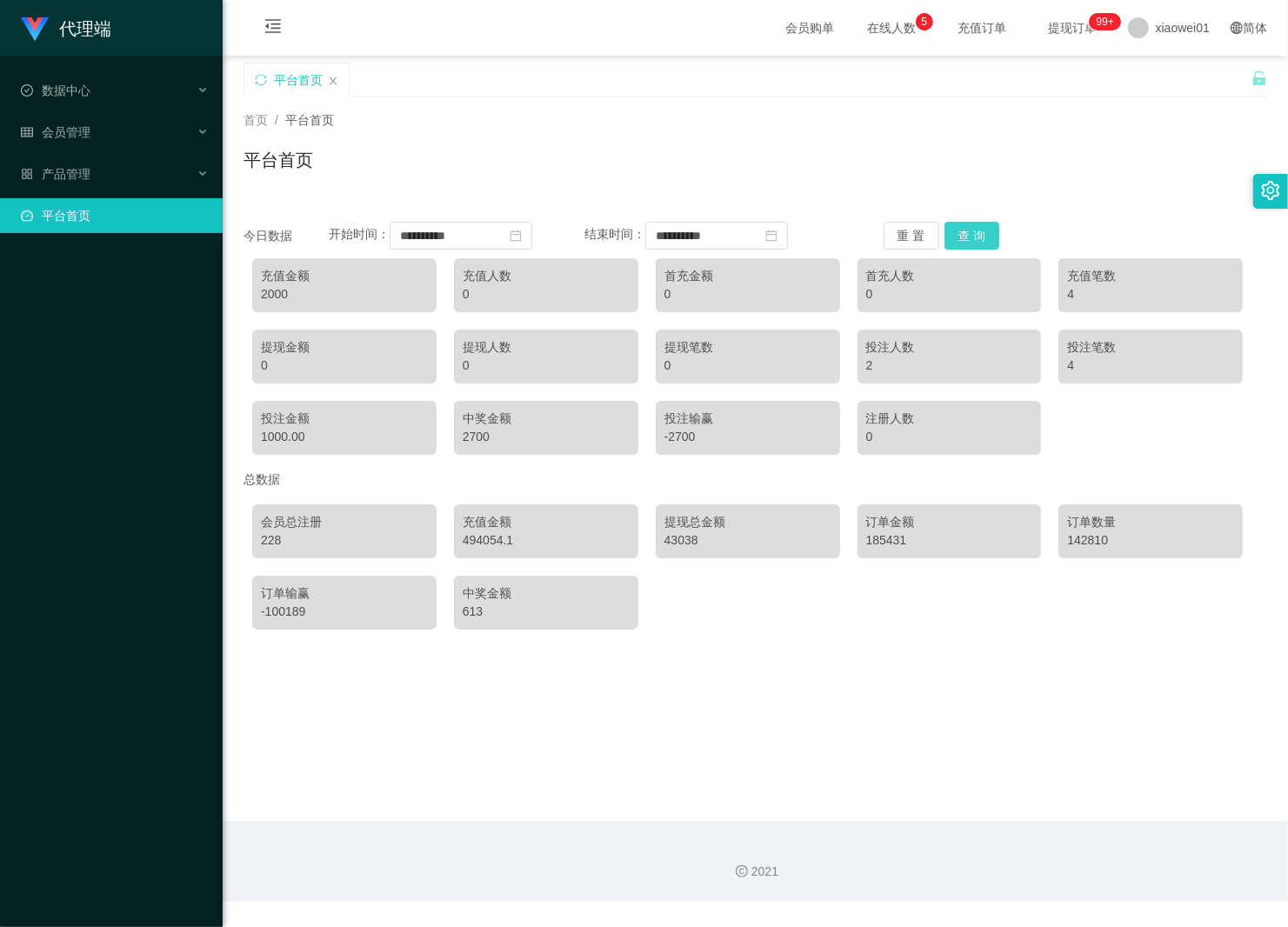
click at [962, 242] on button "查 询" at bounding box center [973, 236] width 56 height 28
click at [1163, 29] on span "xiaowei01" at bounding box center [1183, 28] width 54 height 56
click at [1142, 77] on span "退出登录" at bounding box center [1154, 77] width 49 height 14
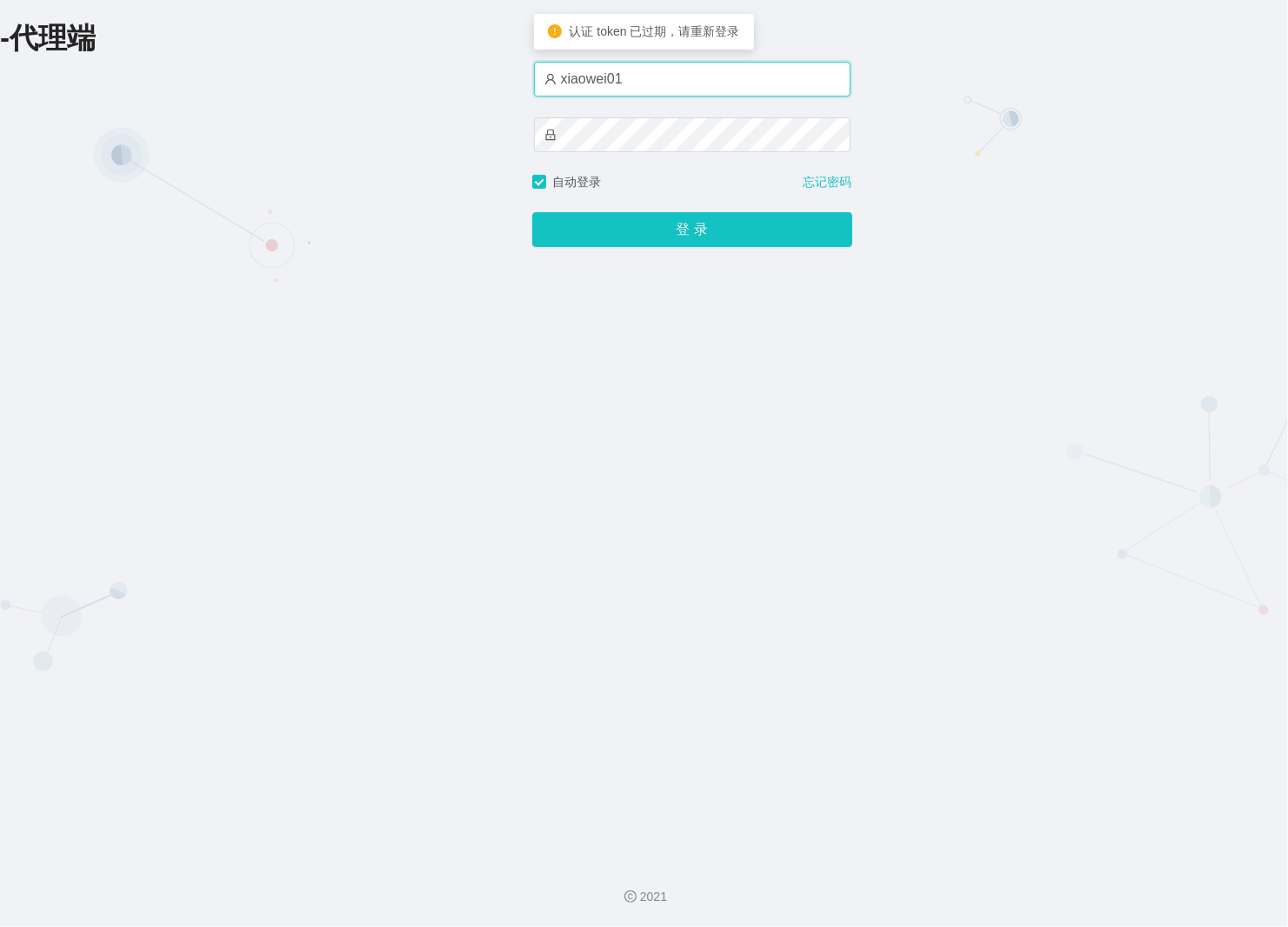
click at [689, 89] on input "xiaowei01" at bounding box center [692, 79] width 316 height 35
type input "xiaowei03"
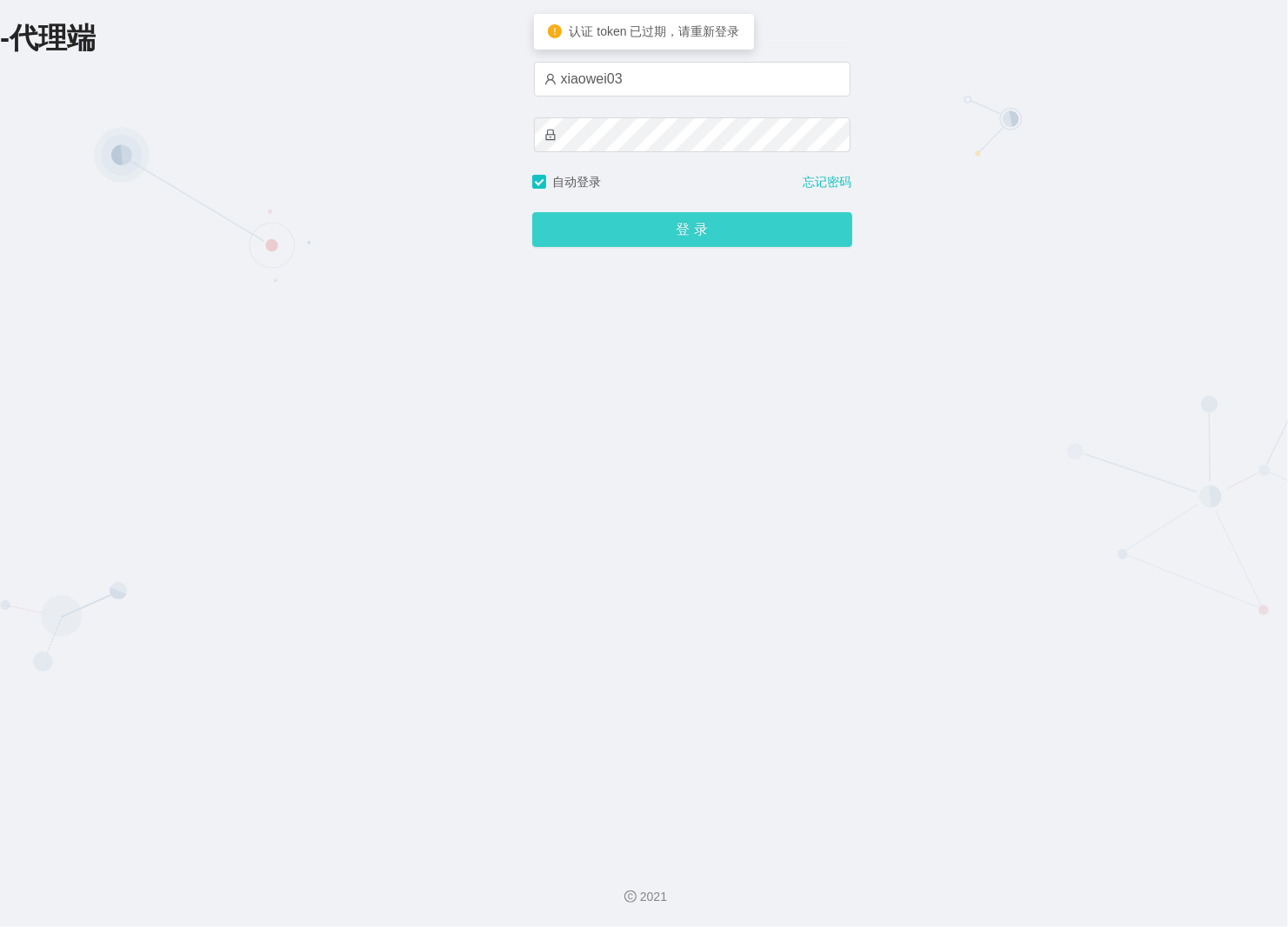
click at [659, 228] on button "登 录" at bounding box center [692, 229] width 320 height 35
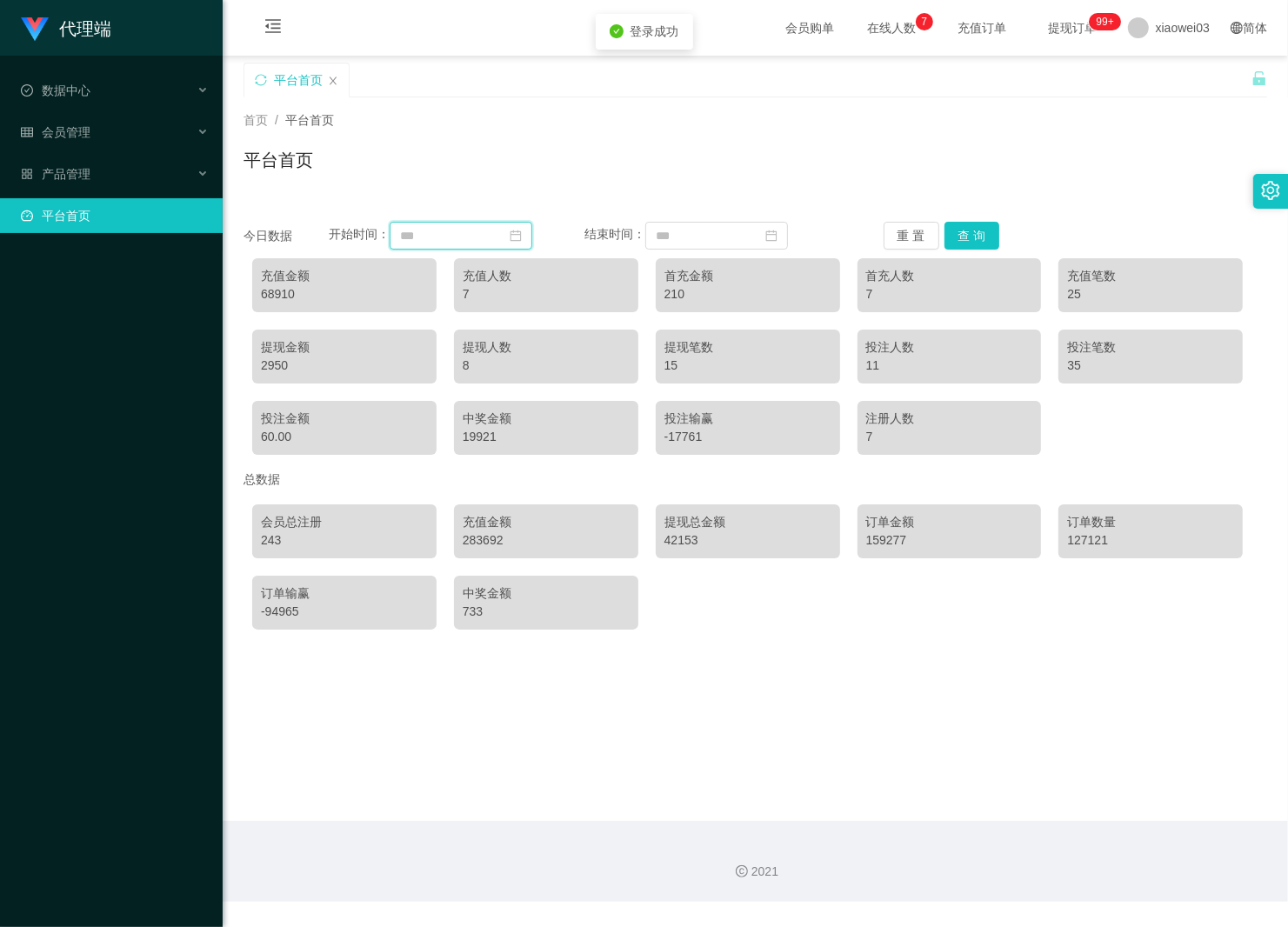
click at [494, 233] on input at bounding box center [460, 236] width 142 height 28
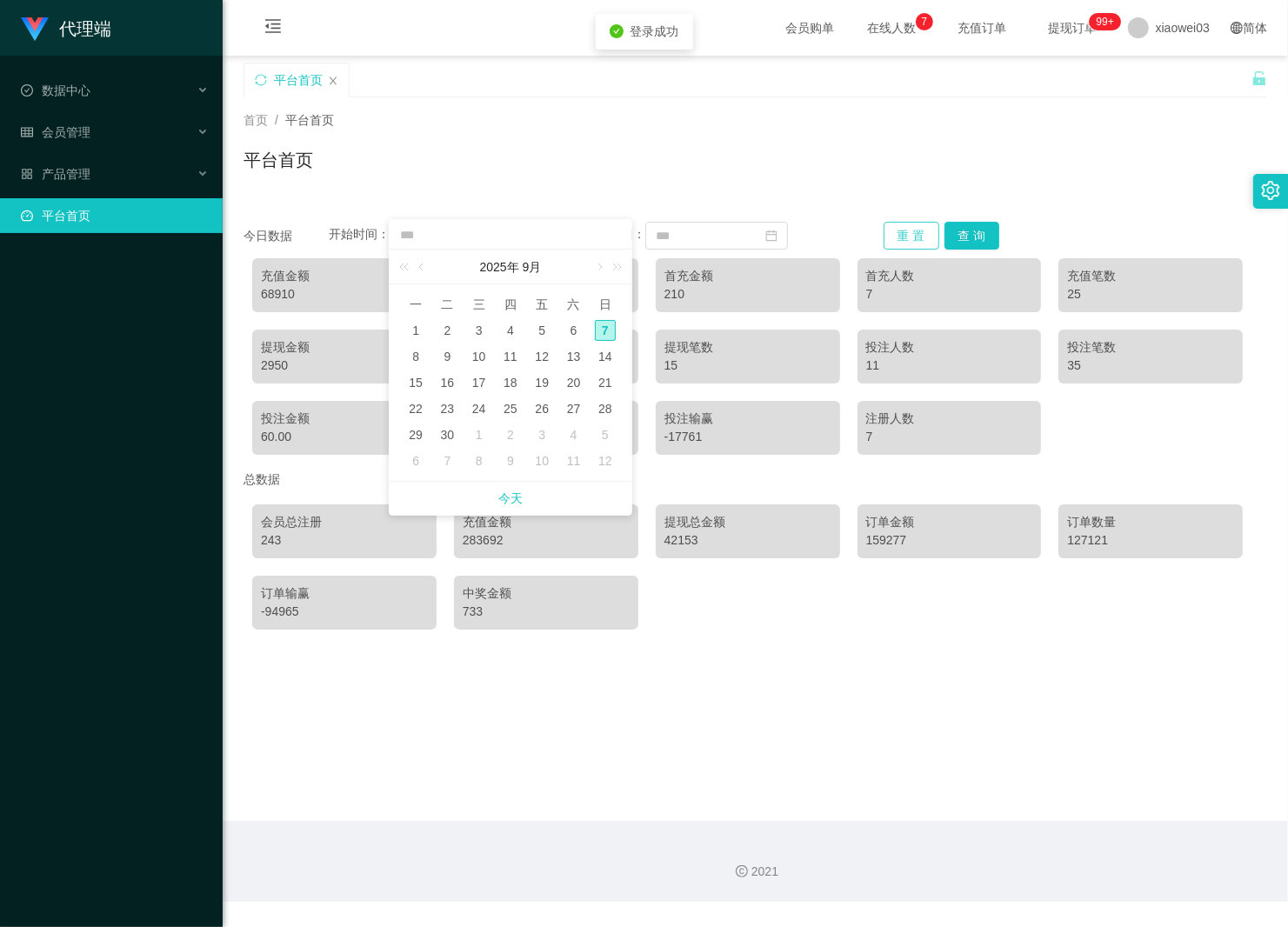
click at [896, 233] on button "重 置" at bounding box center [912, 236] width 56 height 28
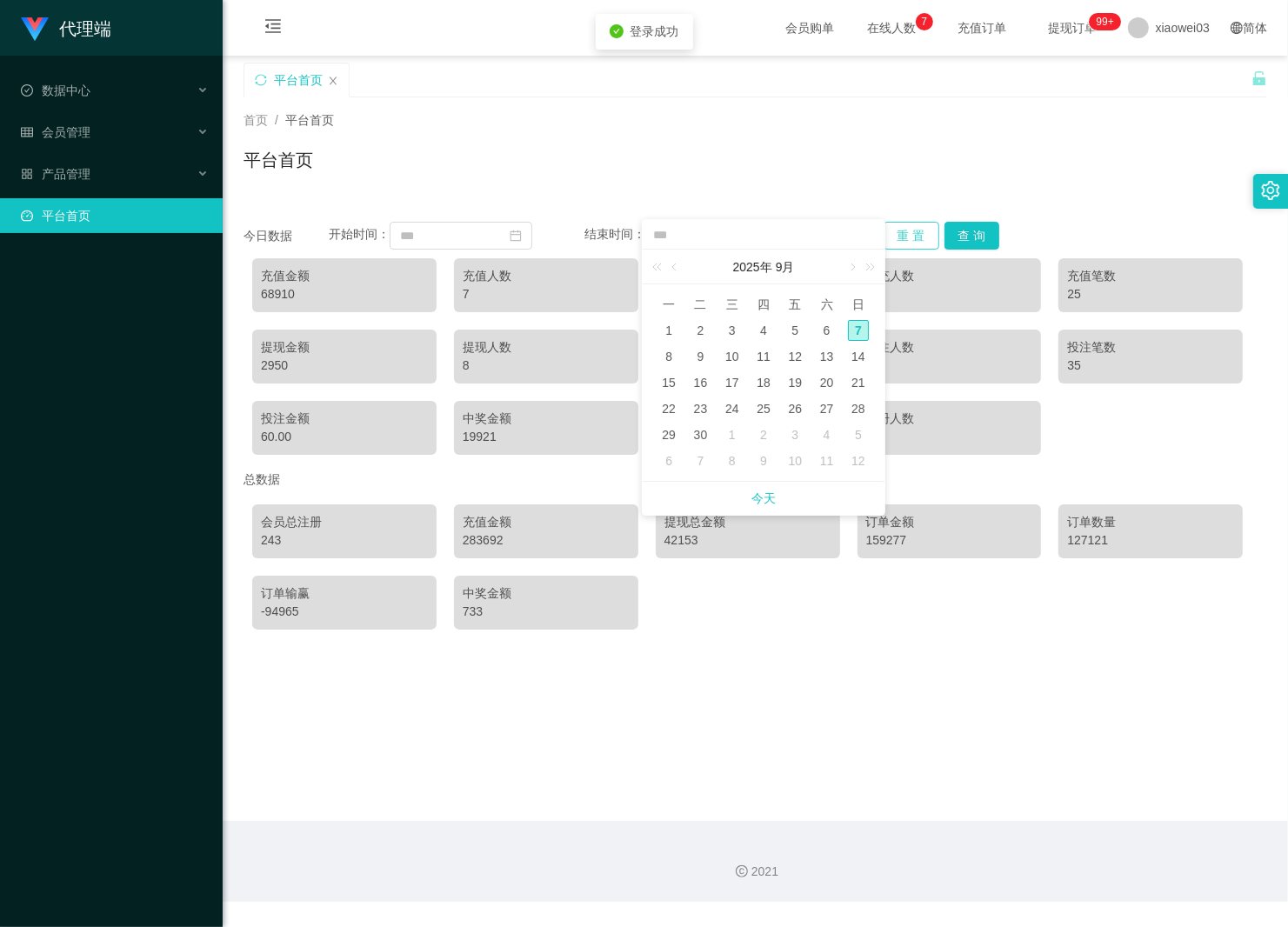
click at [896, 233] on button "重 置" at bounding box center [912, 236] width 56 height 28
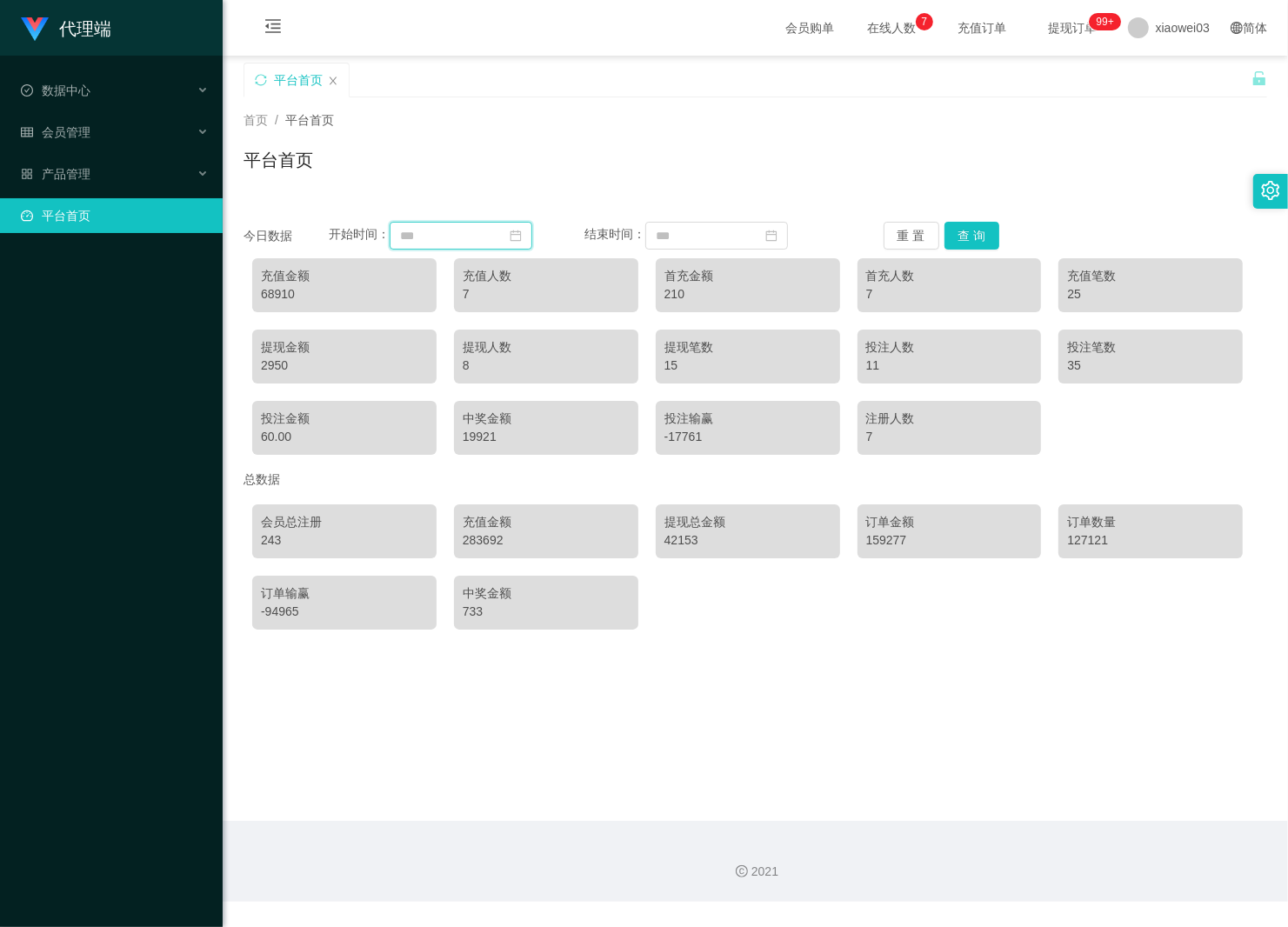
click at [516, 248] on input at bounding box center [460, 236] width 142 height 28
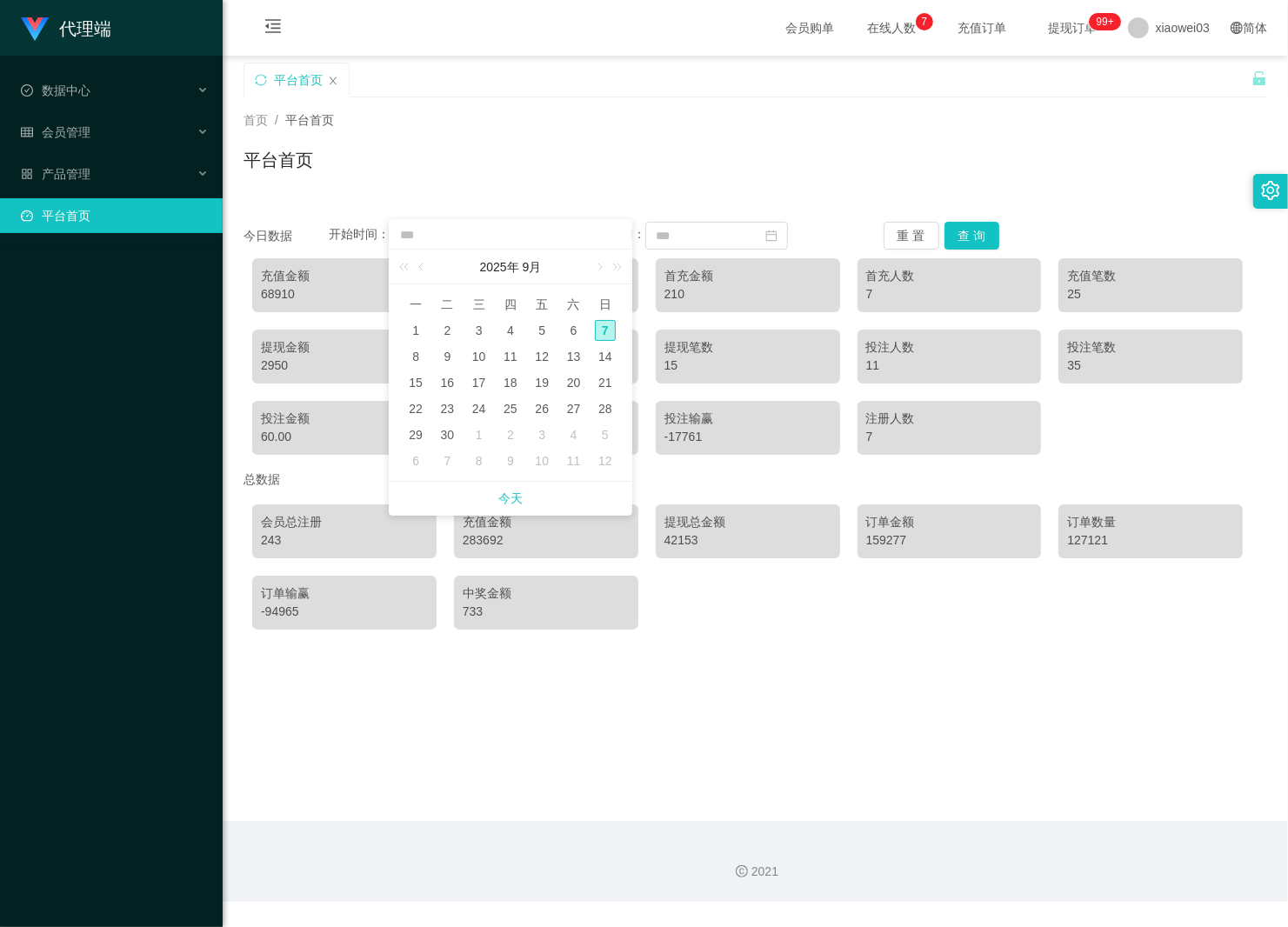
click at [530, 236] on input at bounding box center [511, 235] width 225 height 19
click at [420, 324] on div "1" at bounding box center [416, 330] width 21 height 21
type input "**********"
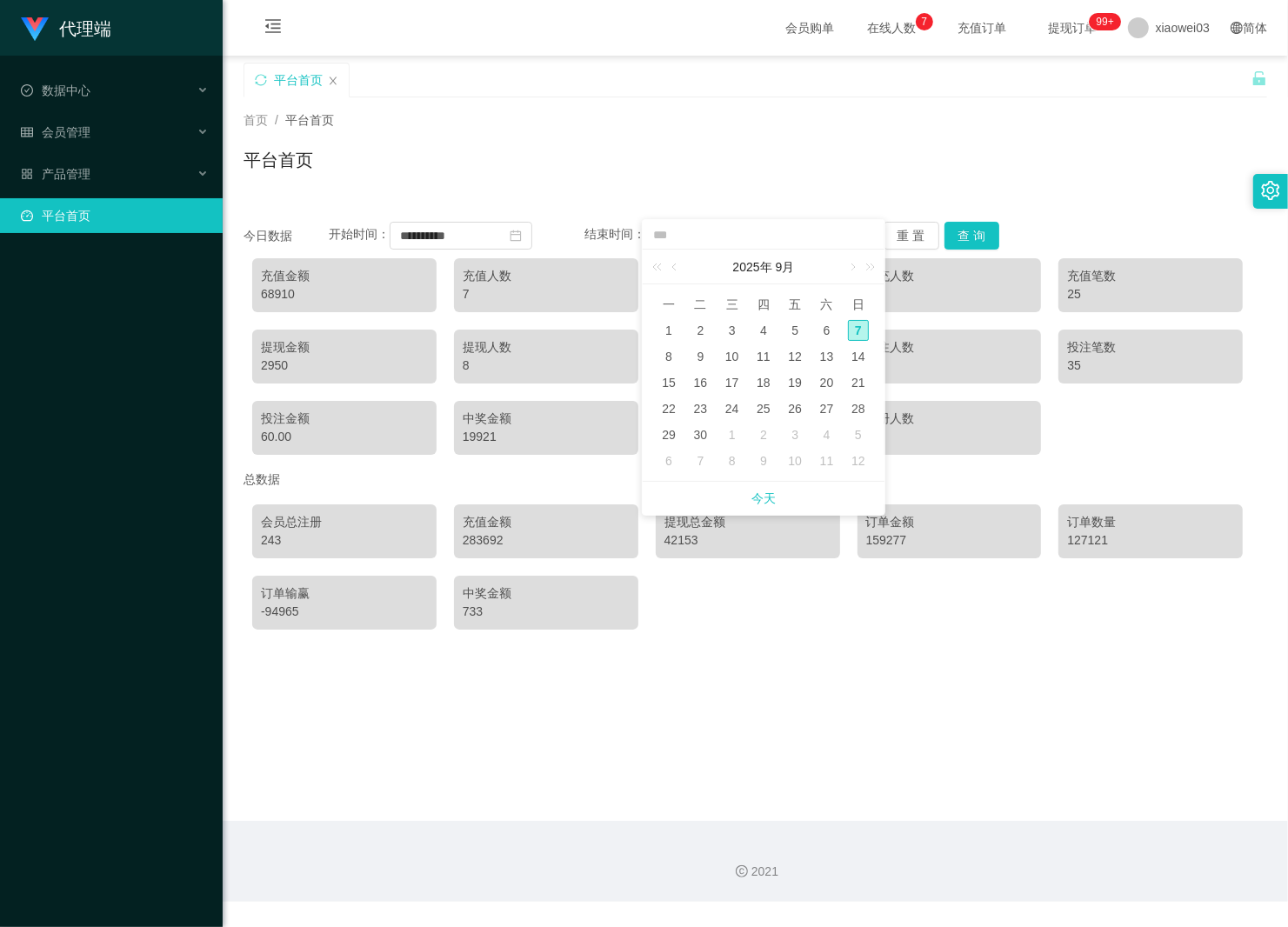
click at [853, 328] on div "7" at bounding box center [858, 330] width 21 height 21
type input "**********"
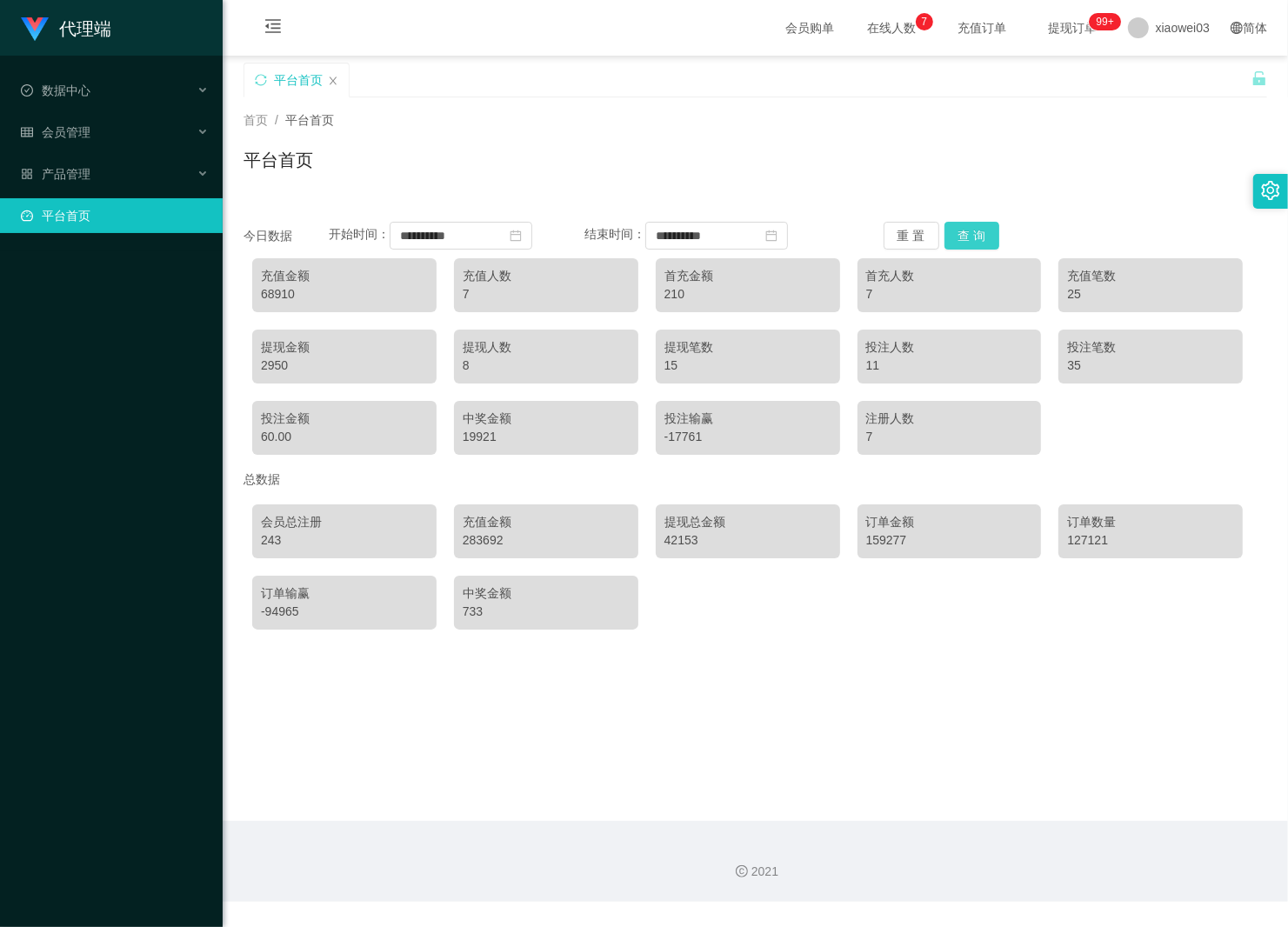
click at [966, 239] on button "查 询" at bounding box center [973, 236] width 56 height 28
click at [890, 229] on button "重 置" at bounding box center [912, 236] width 56 height 28
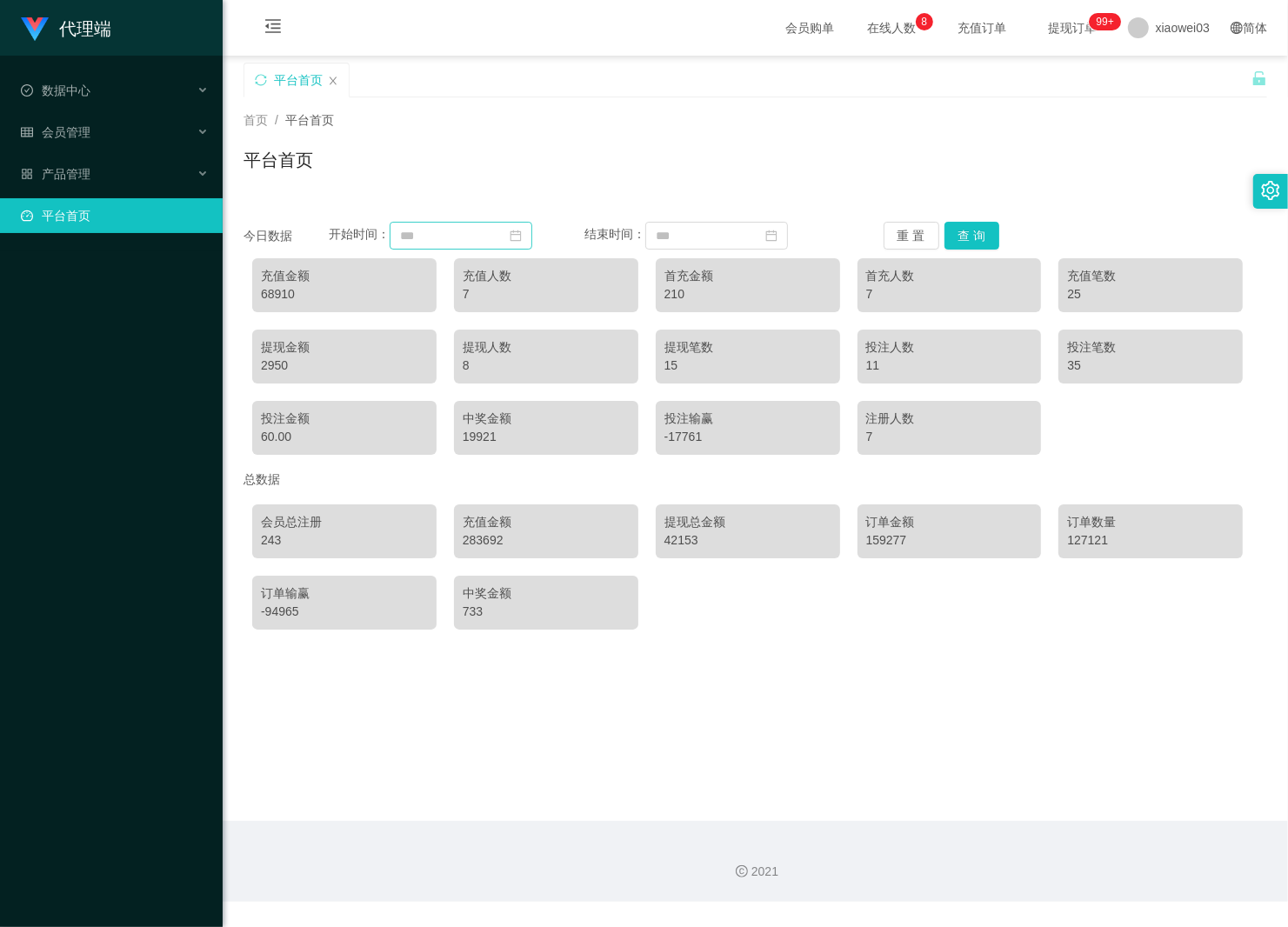
click at [522, 236] on icon "图标: calendar" at bounding box center [515, 236] width 12 height 12
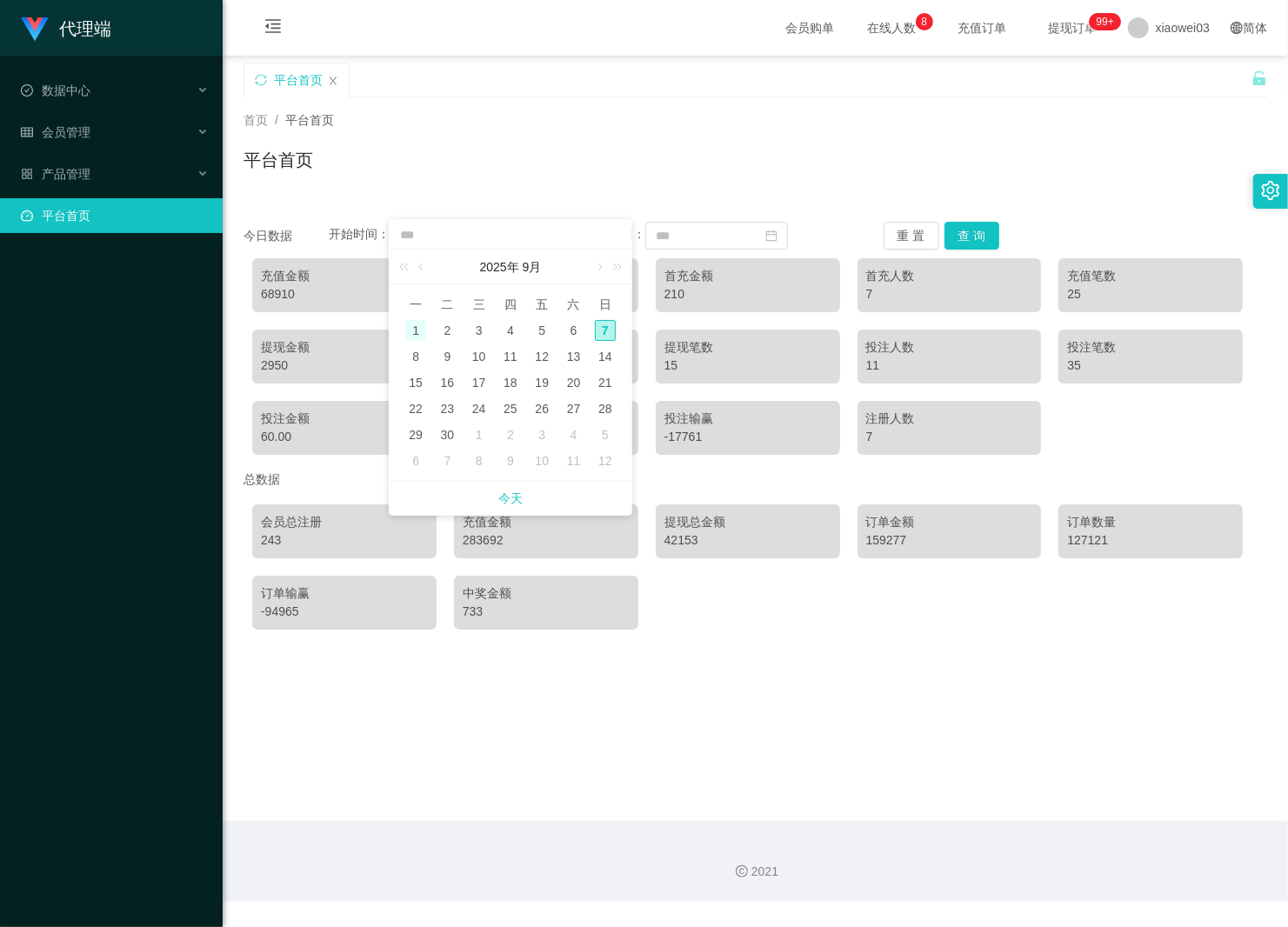
click at [419, 323] on div "1" at bounding box center [416, 330] width 21 height 21
type input "**********"
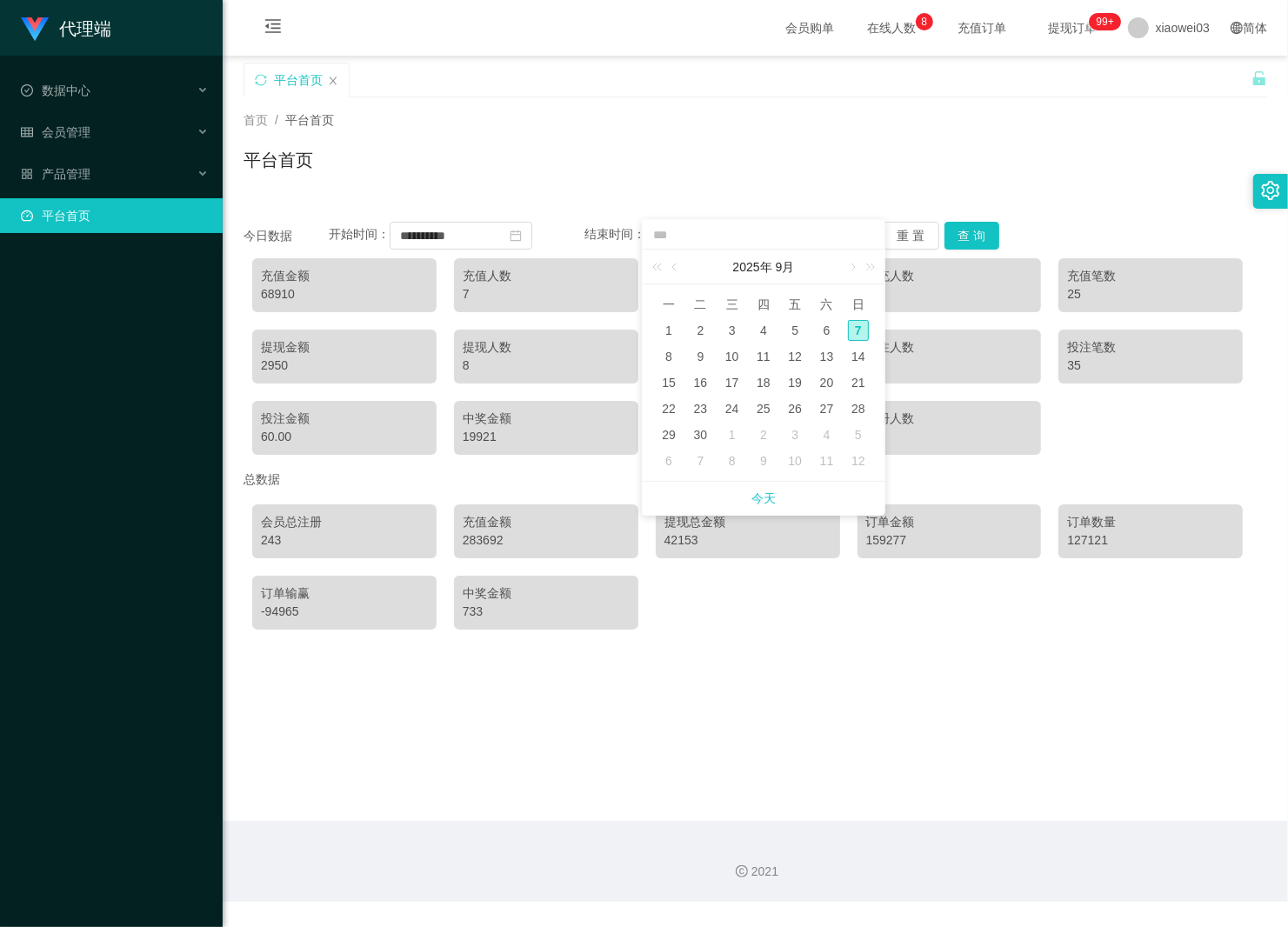
click at [863, 327] on div "7" at bounding box center [858, 330] width 21 height 21
type input "**********"
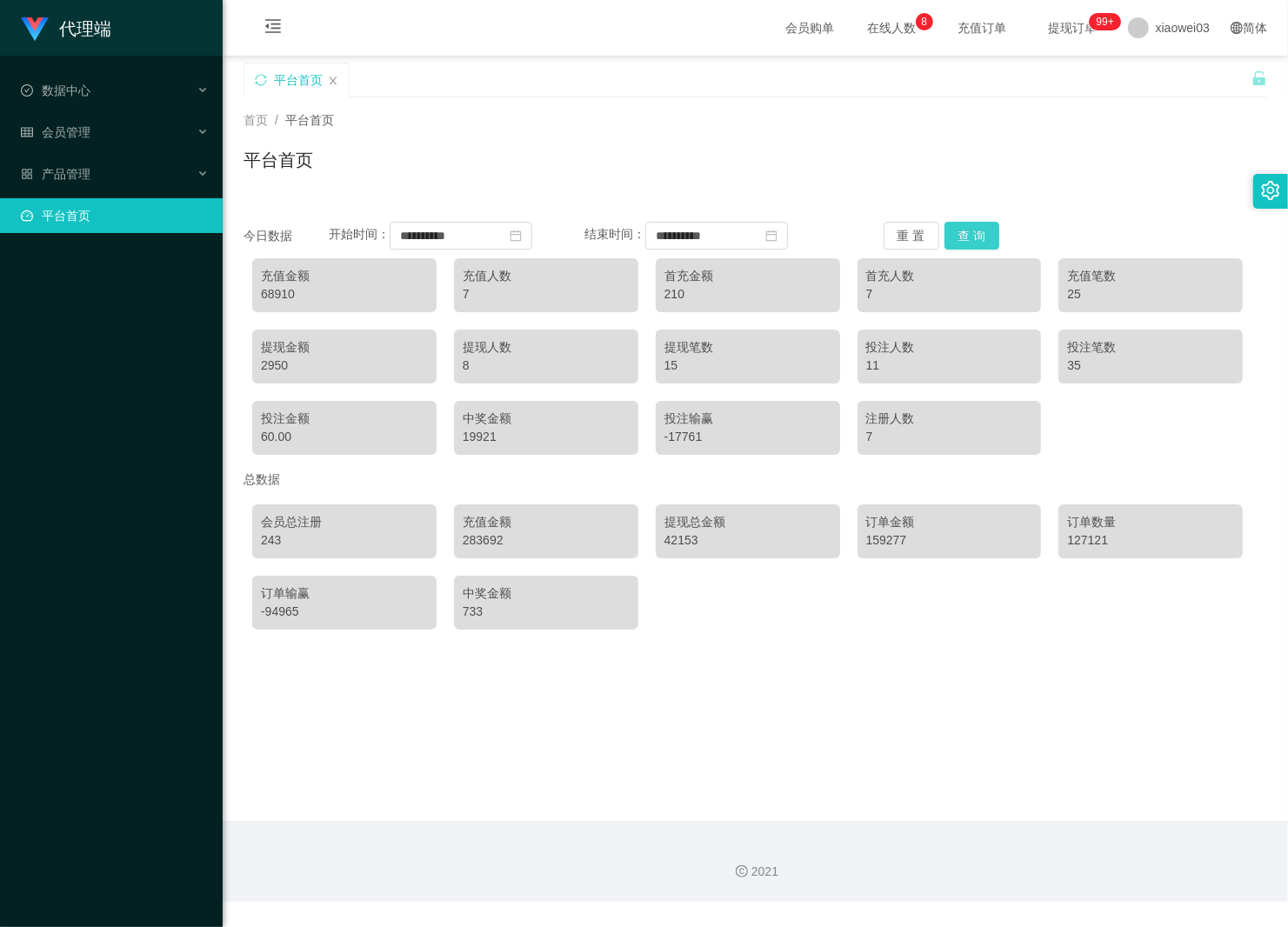
click at [960, 236] on button "查 询" at bounding box center [973, 236] width 56 height 28
click at [894, 233] on button "重 置" at bounding box center [912, 236] width 56 height 28
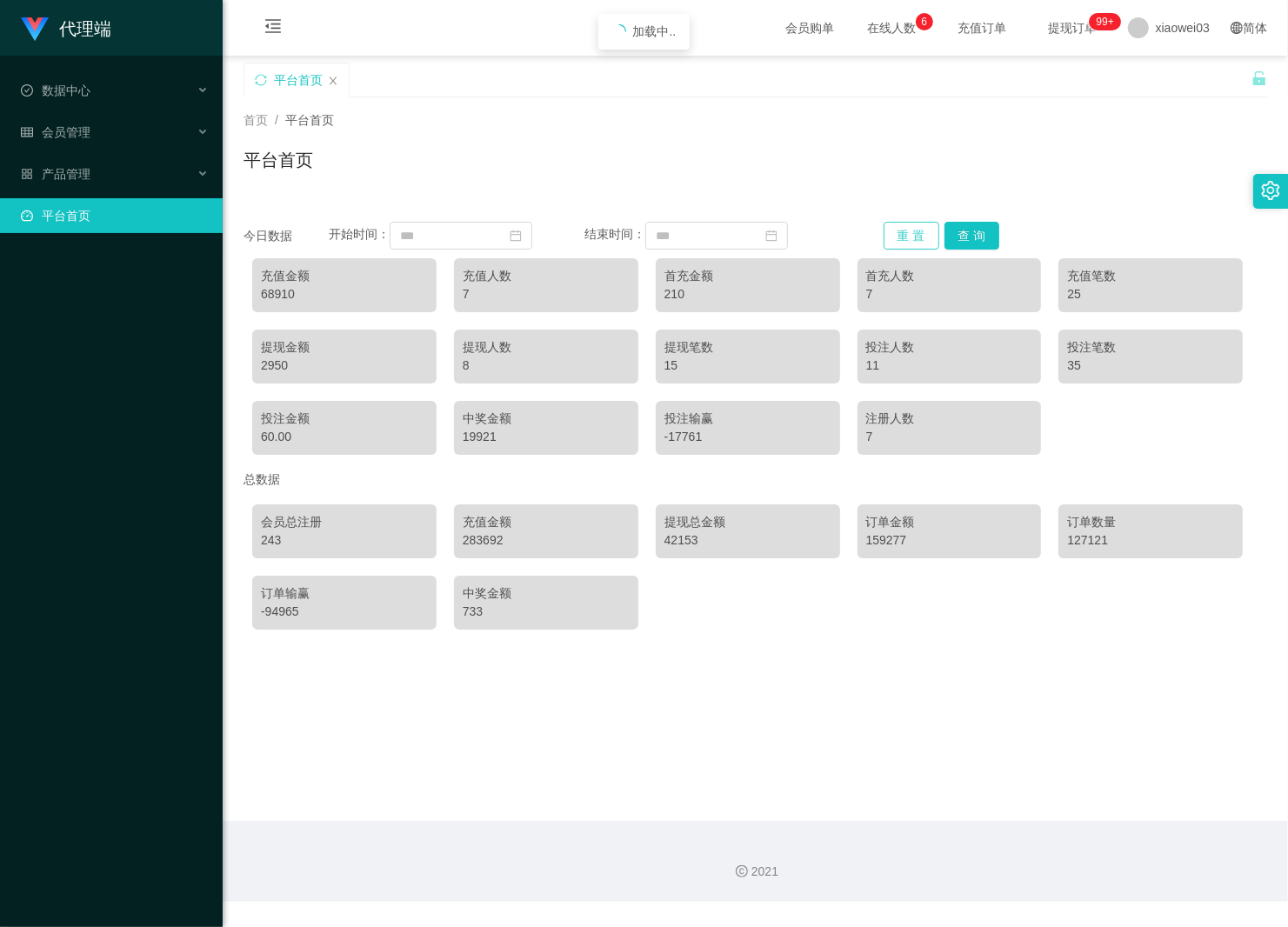
click at [894, 233] on button "重 置" at bounding box center [912, 236] width 56 height 28
click at [522, 236] on icon "图标: calendar" at bounding box center [515, 236] width 12 height 12
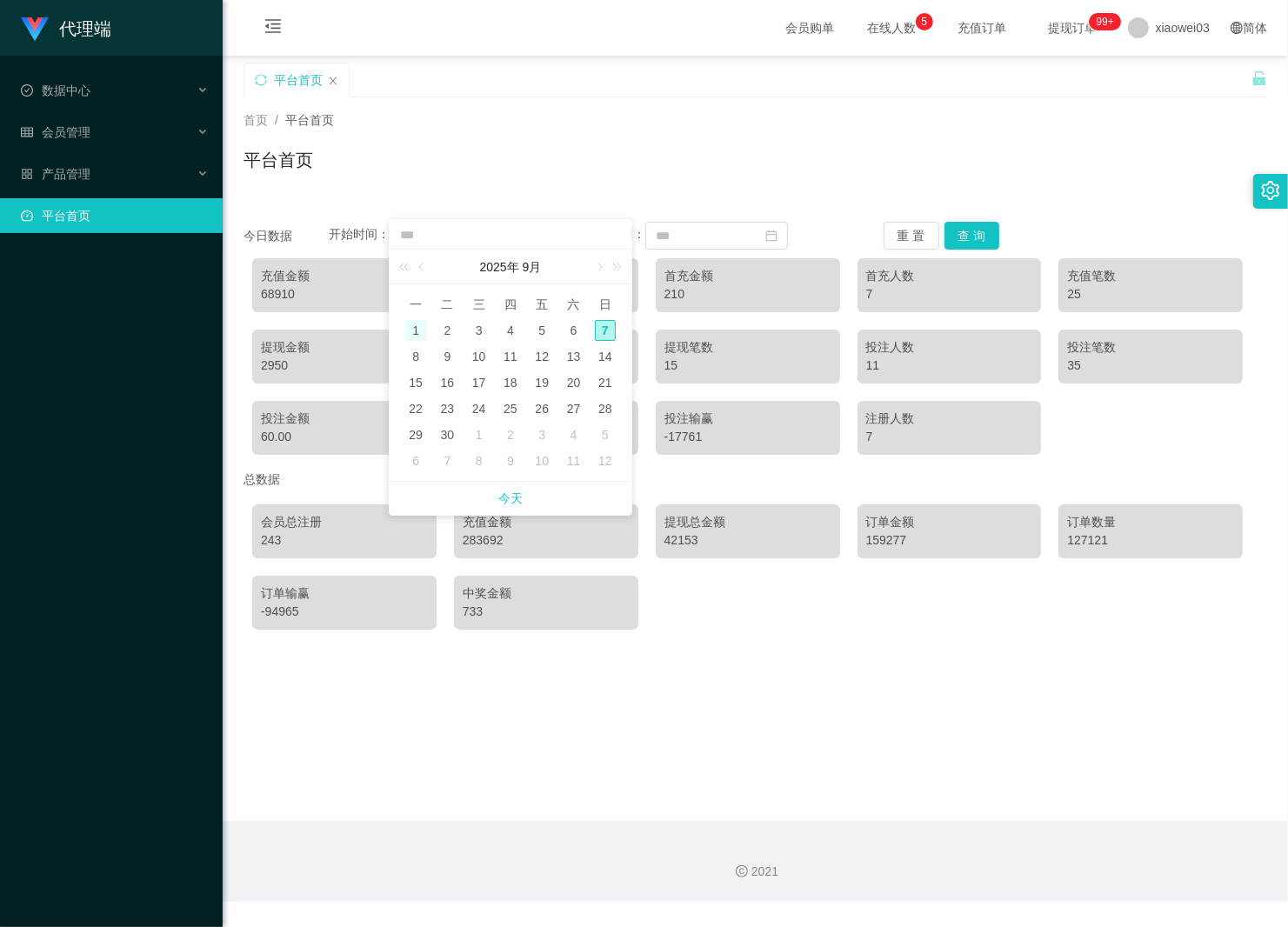
click at [423, 327] on div "1" at bounding box center [416, 330] width 21 height 21
type input "**********"
click at [423, 327] on div "充值金额 68910 充值人数 7 首充金额 210 首充人数 7 充值笔数 25 提现金额 2950 提现人数 8 提现笔数 15 投注人数 11 投注笔数…" at bounding box center [755, 356] width 1023 height 214
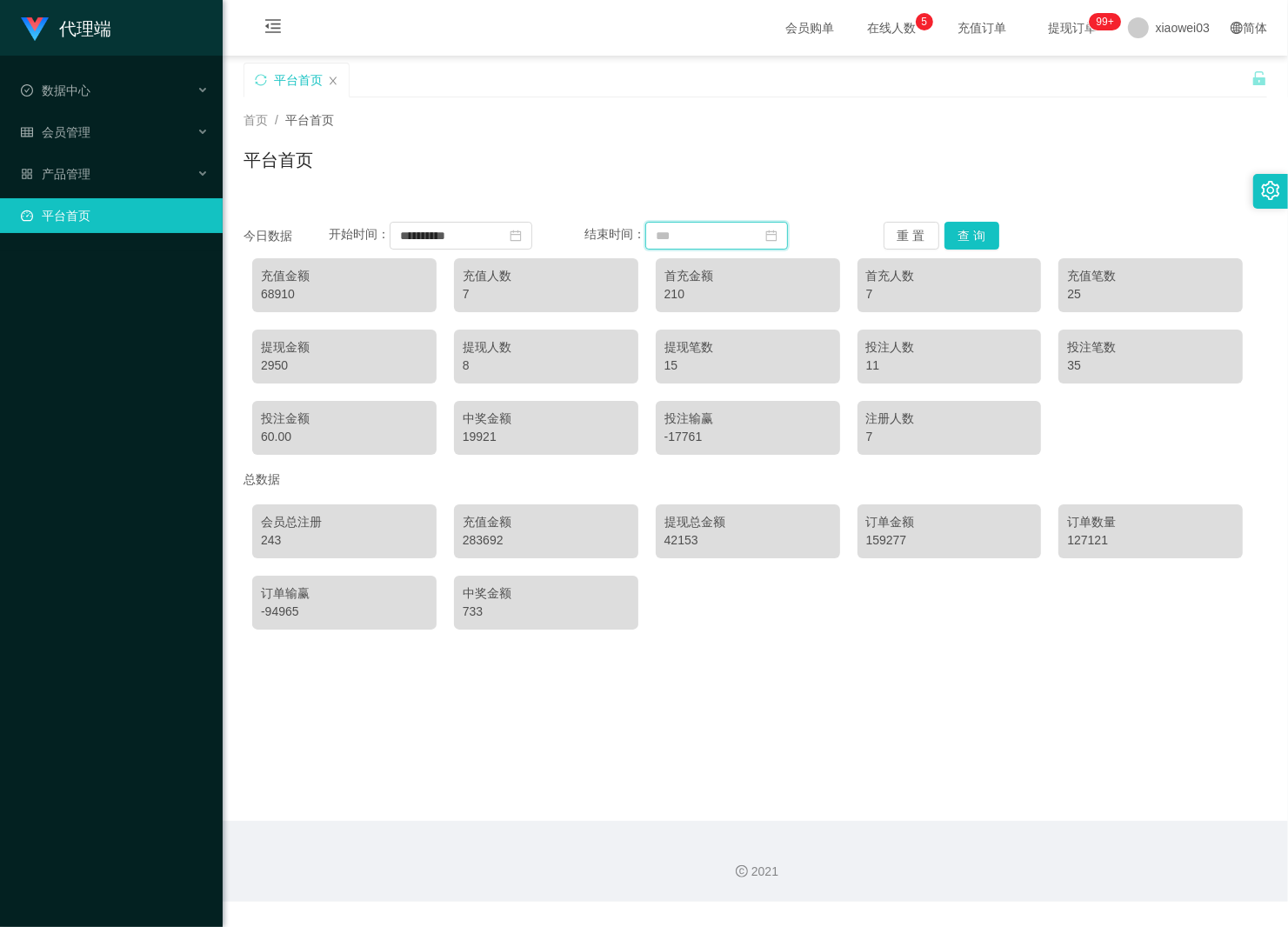
click at [785, 227] on input at bounding box center [716, 236] width 142 height 28
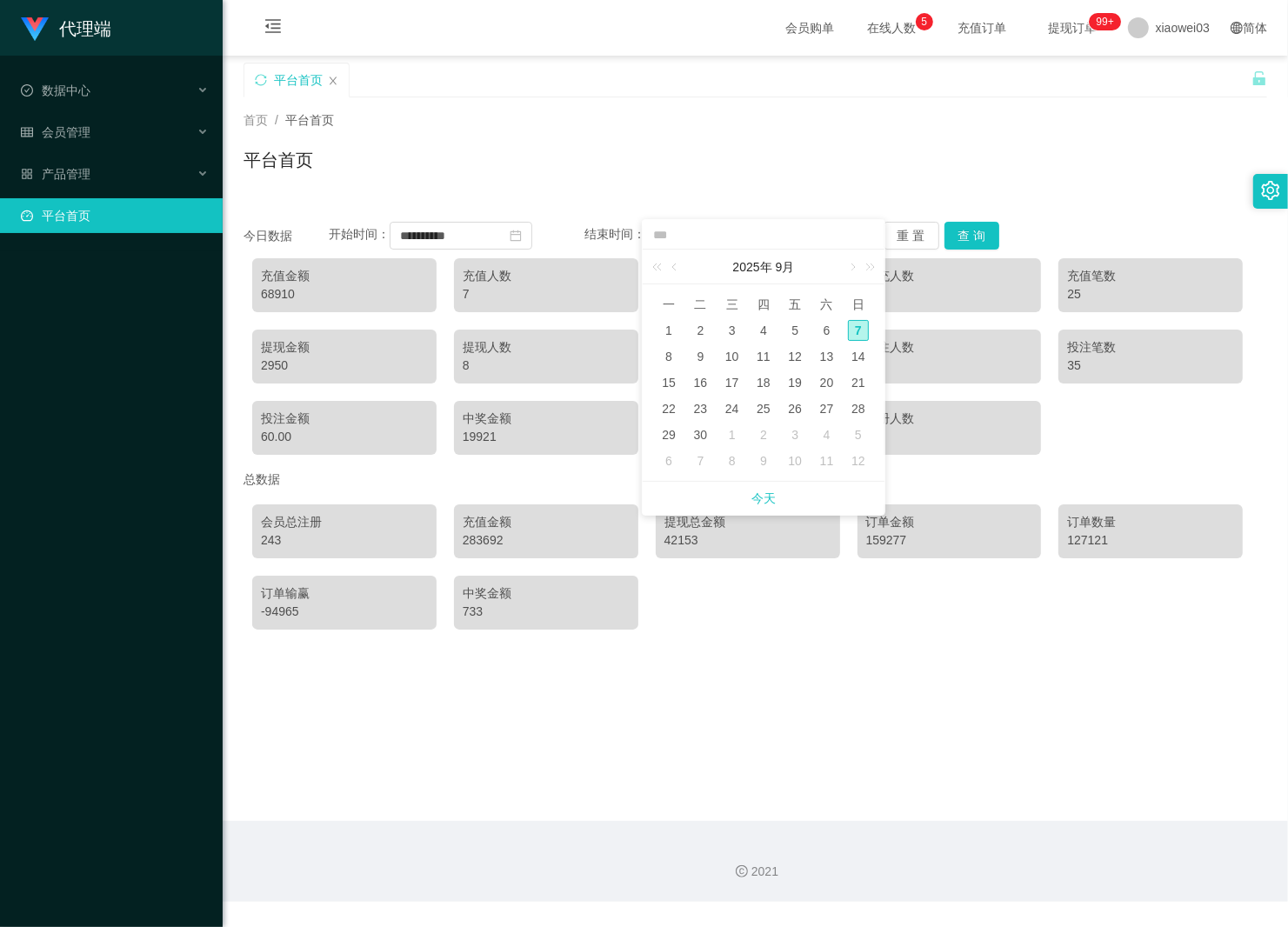
click at [861, 327] on div "7" at bounding box center [858, 330] width 21 height 21
type input "**********"
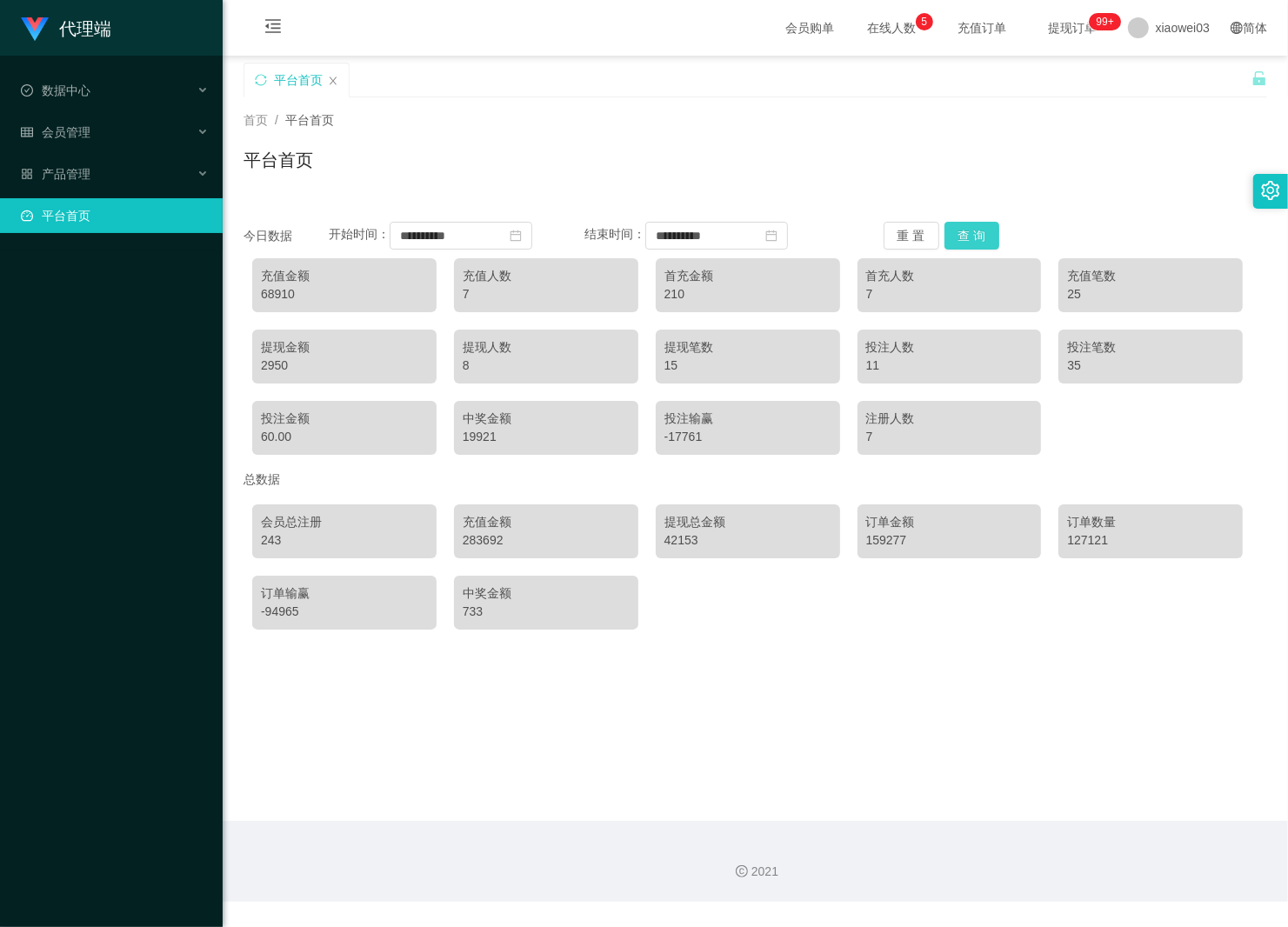
click at [972, 228] on button "查 询" at bounding box center [973, 236] width 56 height 28
click at [1162, 70] on span "退出登录" at bounding box center [1154, 77] width 49 height 14
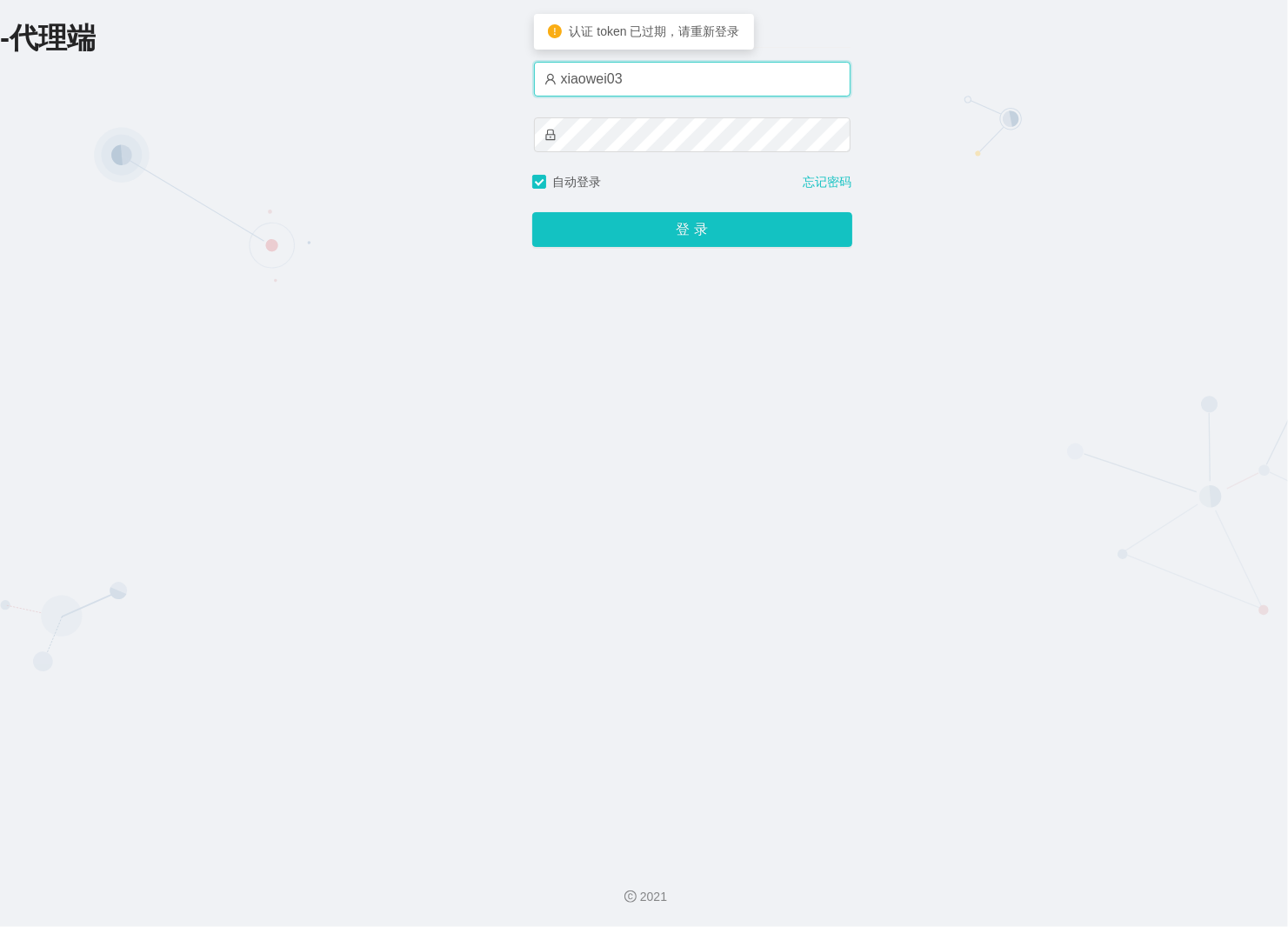
click at [726, 71] on input "xiaowei03" at bounding box center [692, 79] width 316 height 35
type input "xiaowei01"
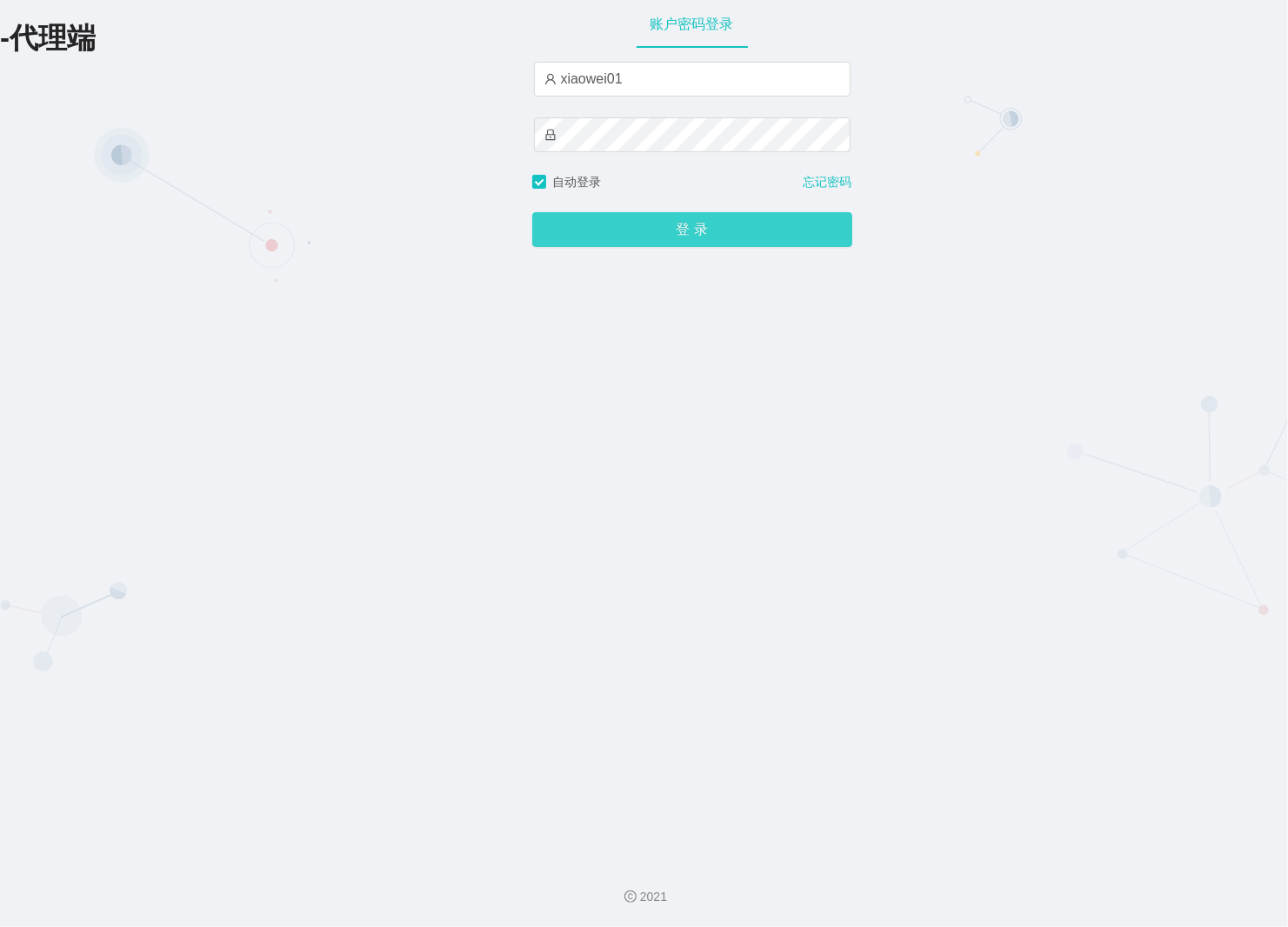
click at [637, 229] on button "登 录" at bounding box center [692, 229] width 320 height 35
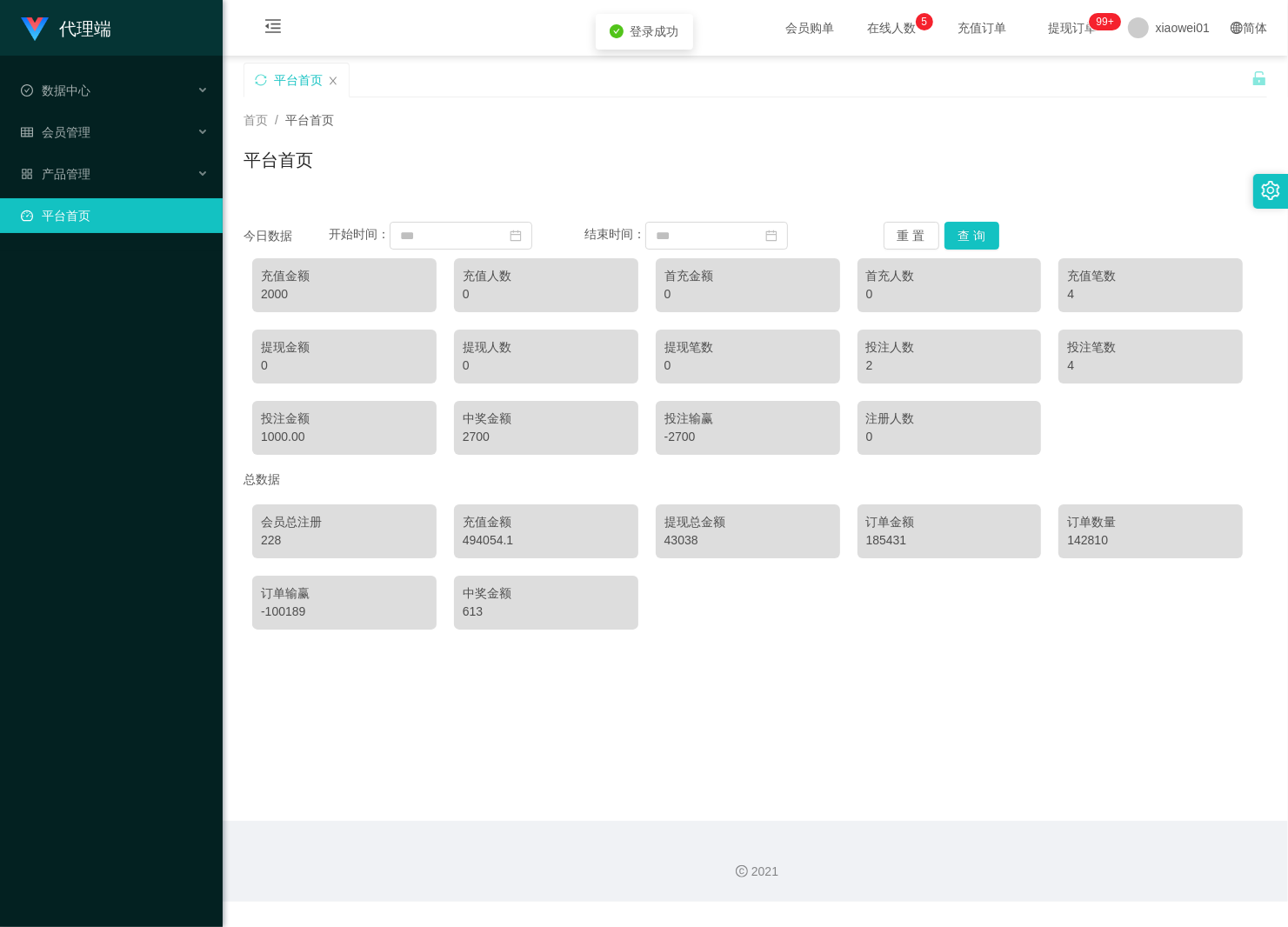
click at [849, 701] on main "关闭左侧 关闭右侧 关闭其它 刷新页面 平台首页 首页 / 平台首页 / 平台首页 今日数据 开始时间： 结束时间： 重 置 查 询 充值金额 2000 充值…" at bounding box center [755, 439] width 1065 height 766
click at [92, 206] on link "平台首页" at bounding box center [114, 215] width 188 height 35
click at [79, 163] on div "产品管理" at bounding box center [111, 173] width 223 height 35
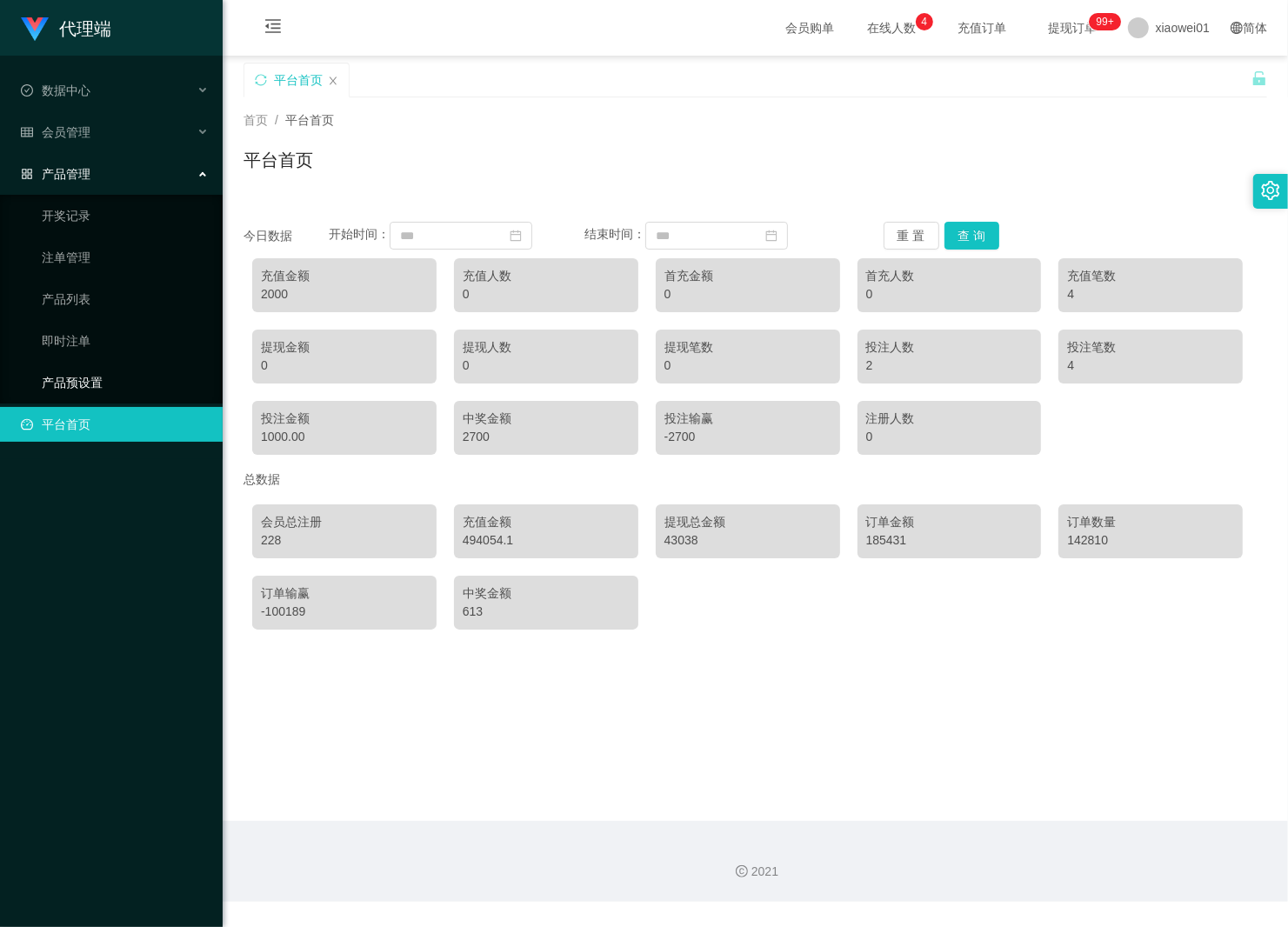
click at [102, 388] on link "产品预设置" at bounding box center [125, 382] width 167 height 35
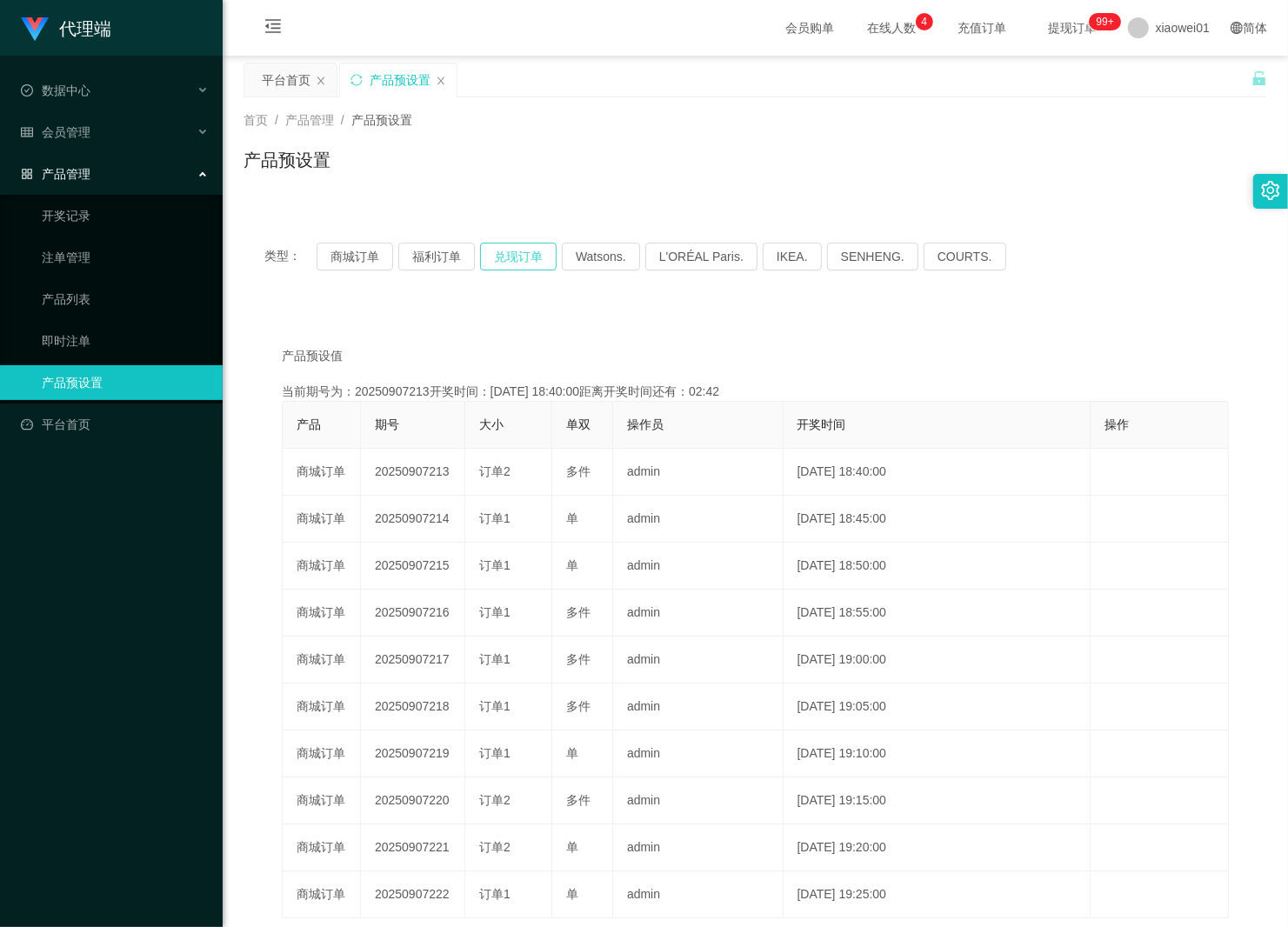
click at [536, 246] on button "兑现订单" at bounding box center [518, 257] width 77 height 28
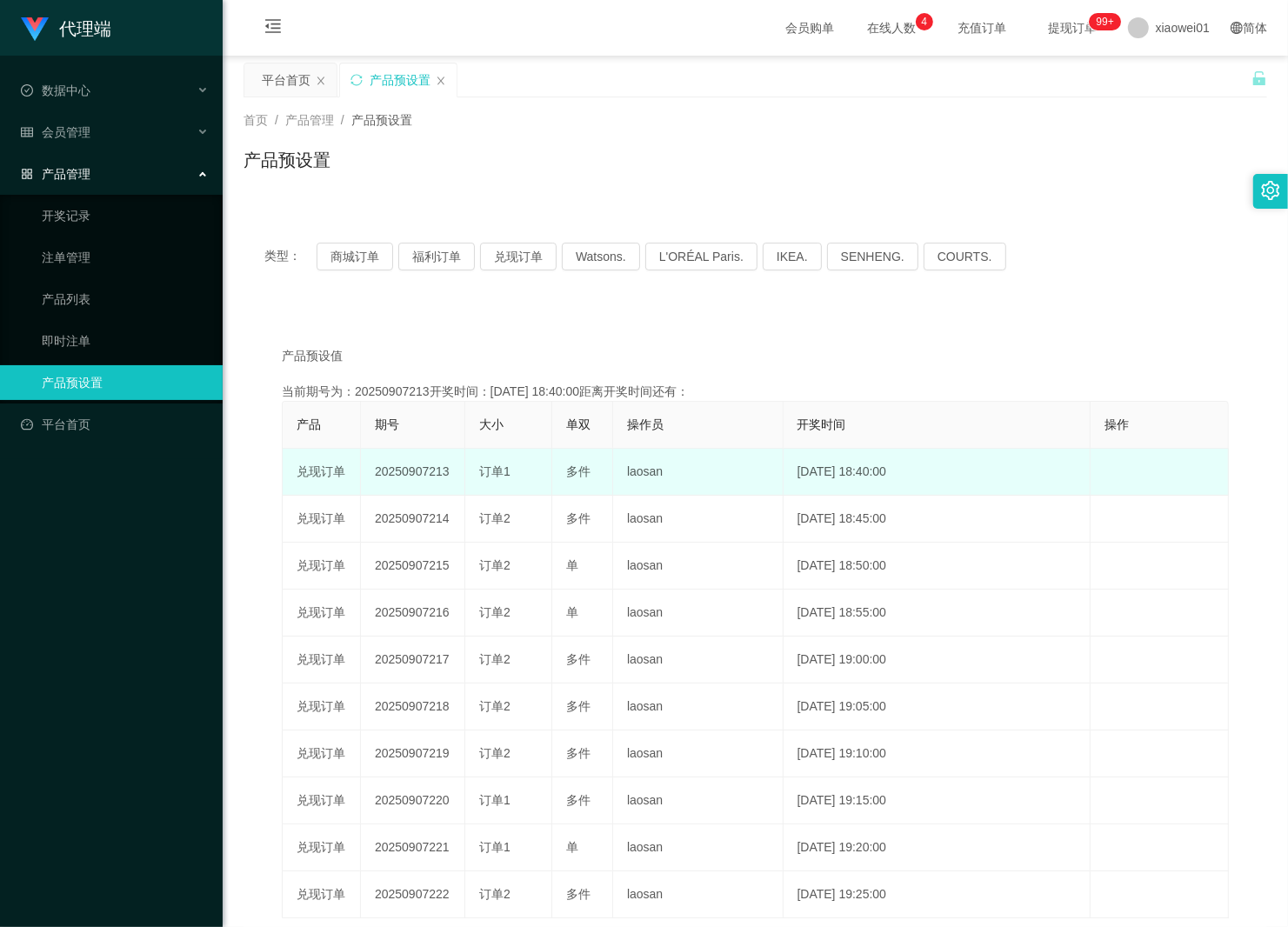
click at [431, 466] on td "20250907213" at bounding box center [413, 471] width 104 height 47
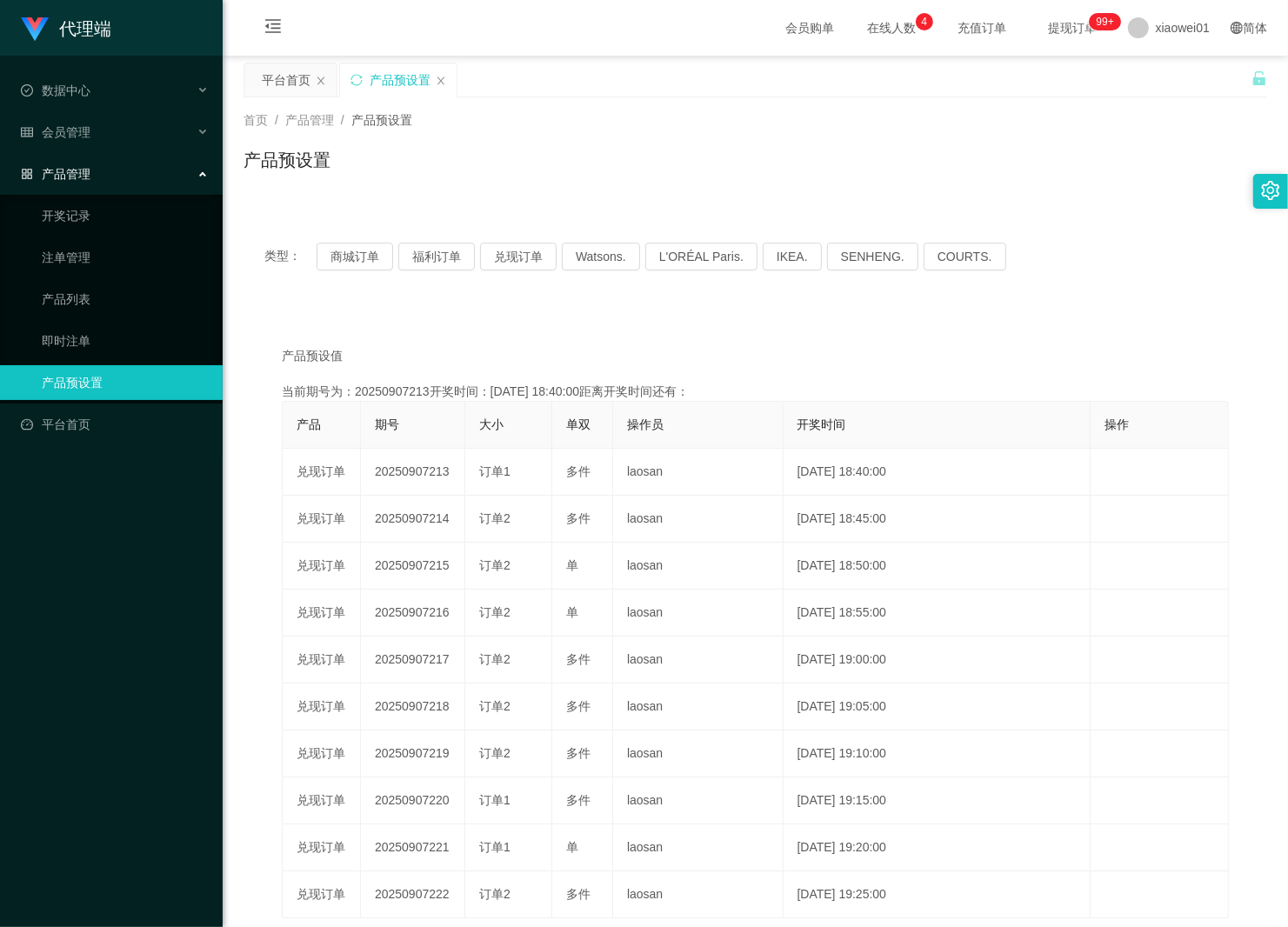
copy td "20250907213"
